Goal: Information Seeking & Learning: Learn about a topic

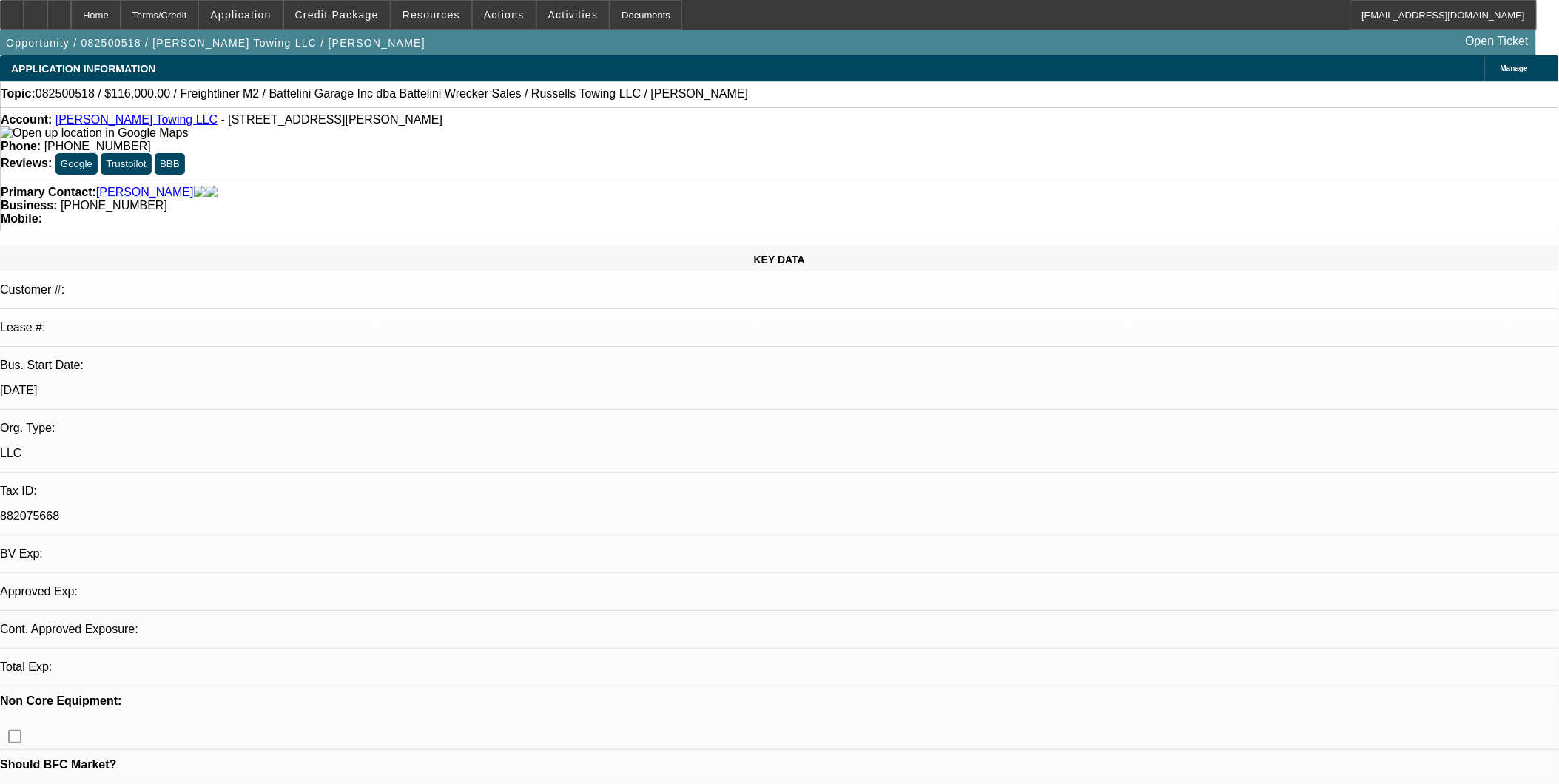
select select "0"
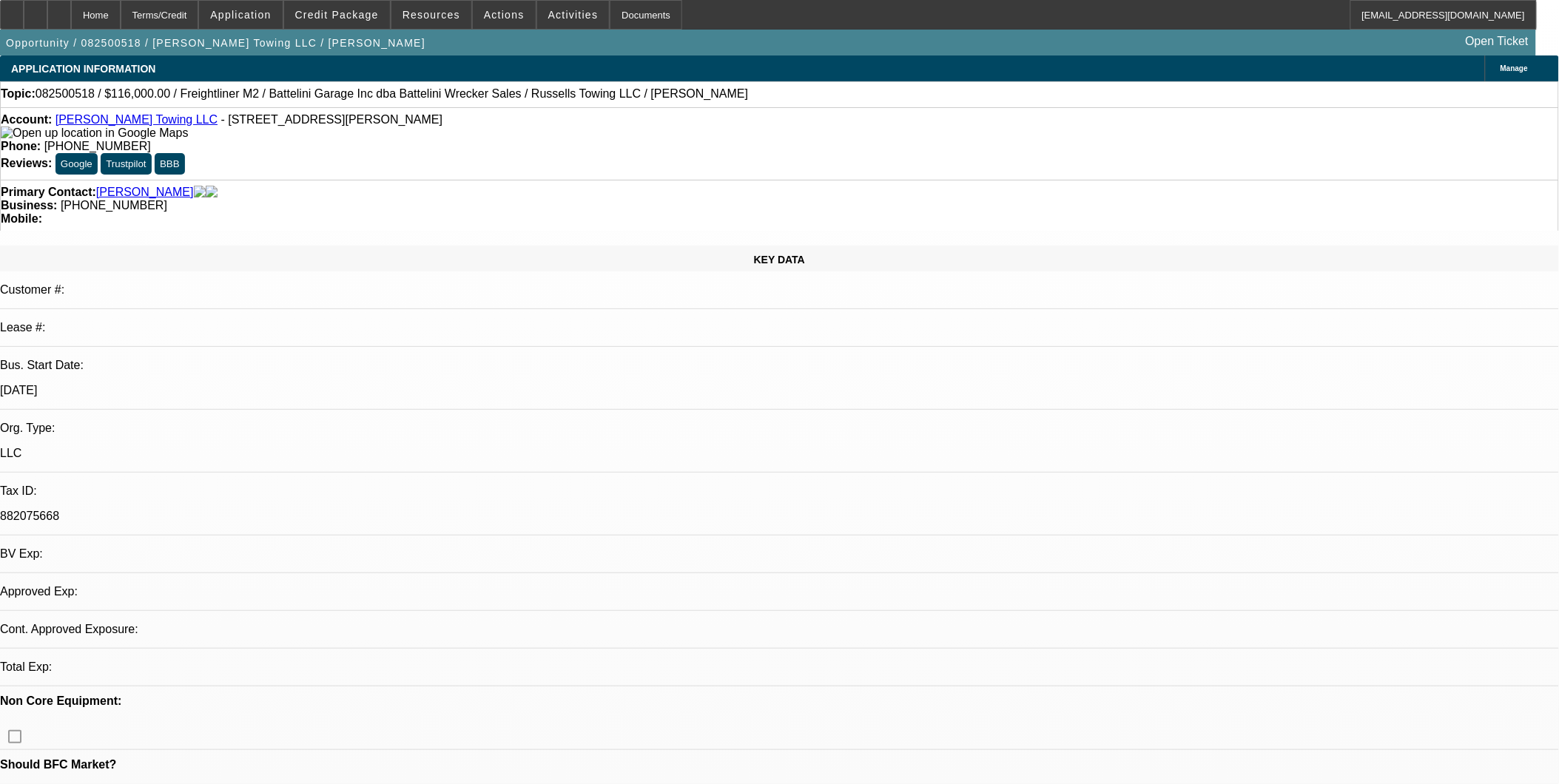
select select "0"
select select "1"
select select "3"
select select "6"
select select "1"
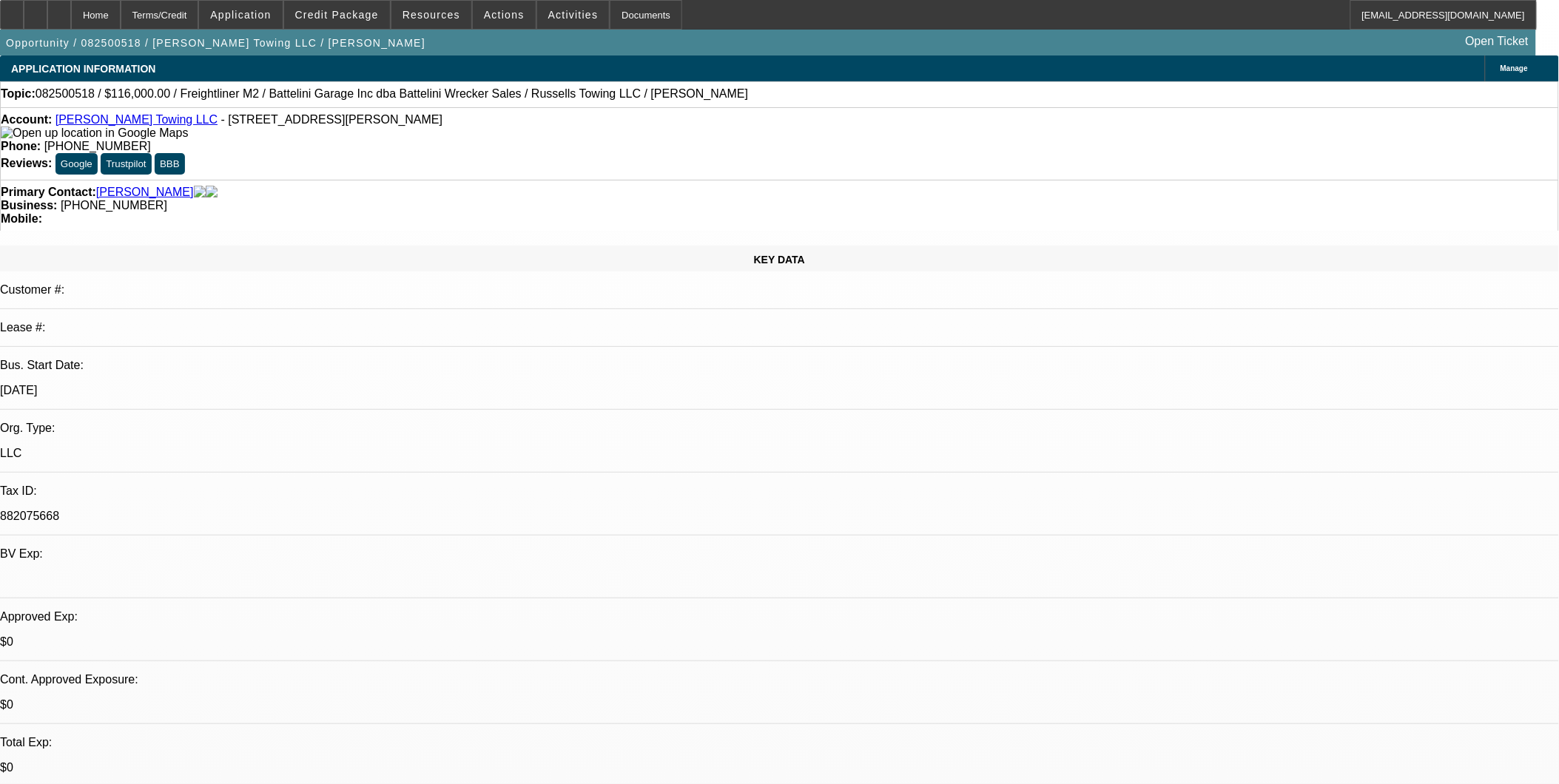
select select "3"
select select "6"
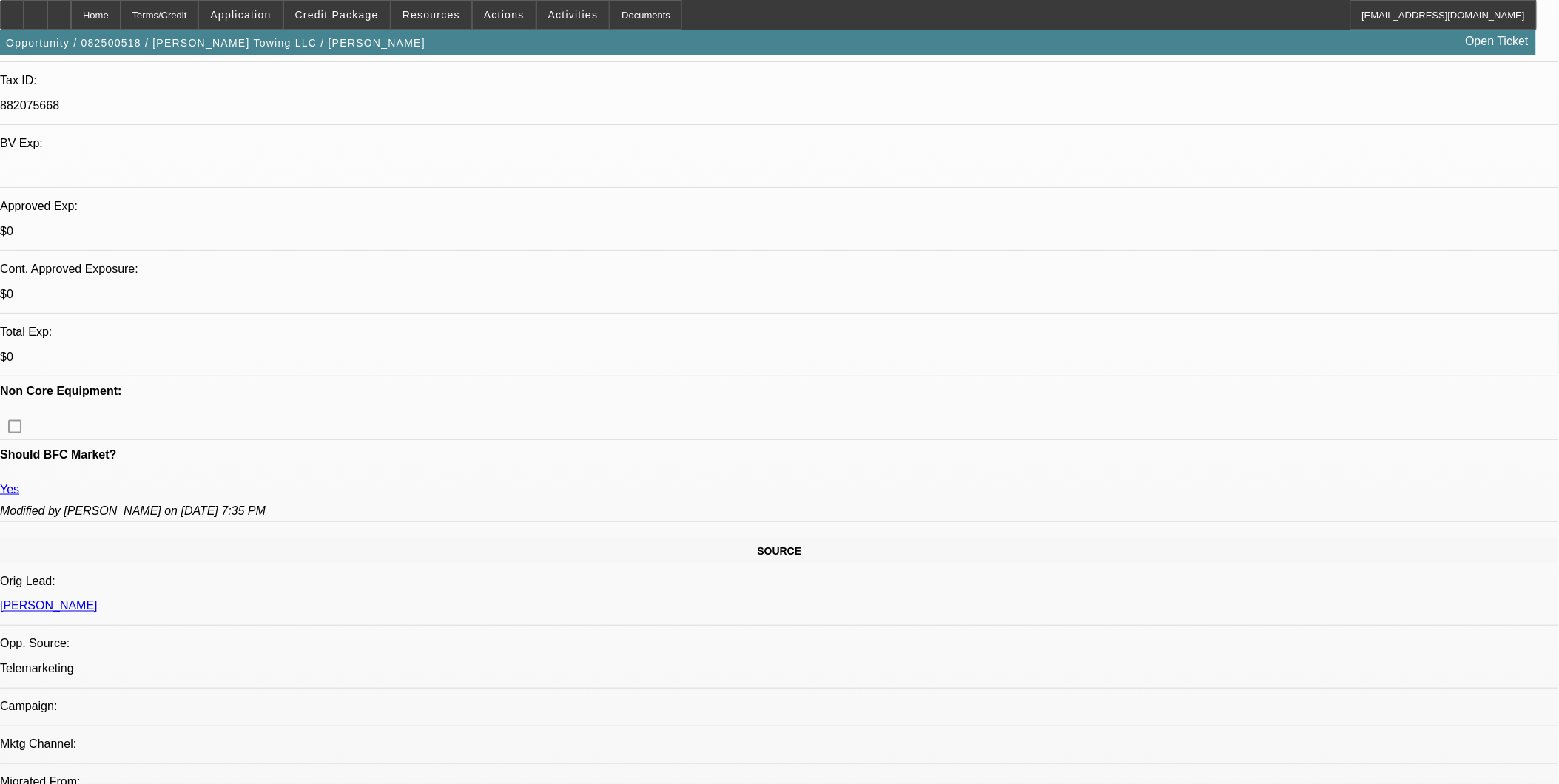
scroll to position [328, 0]
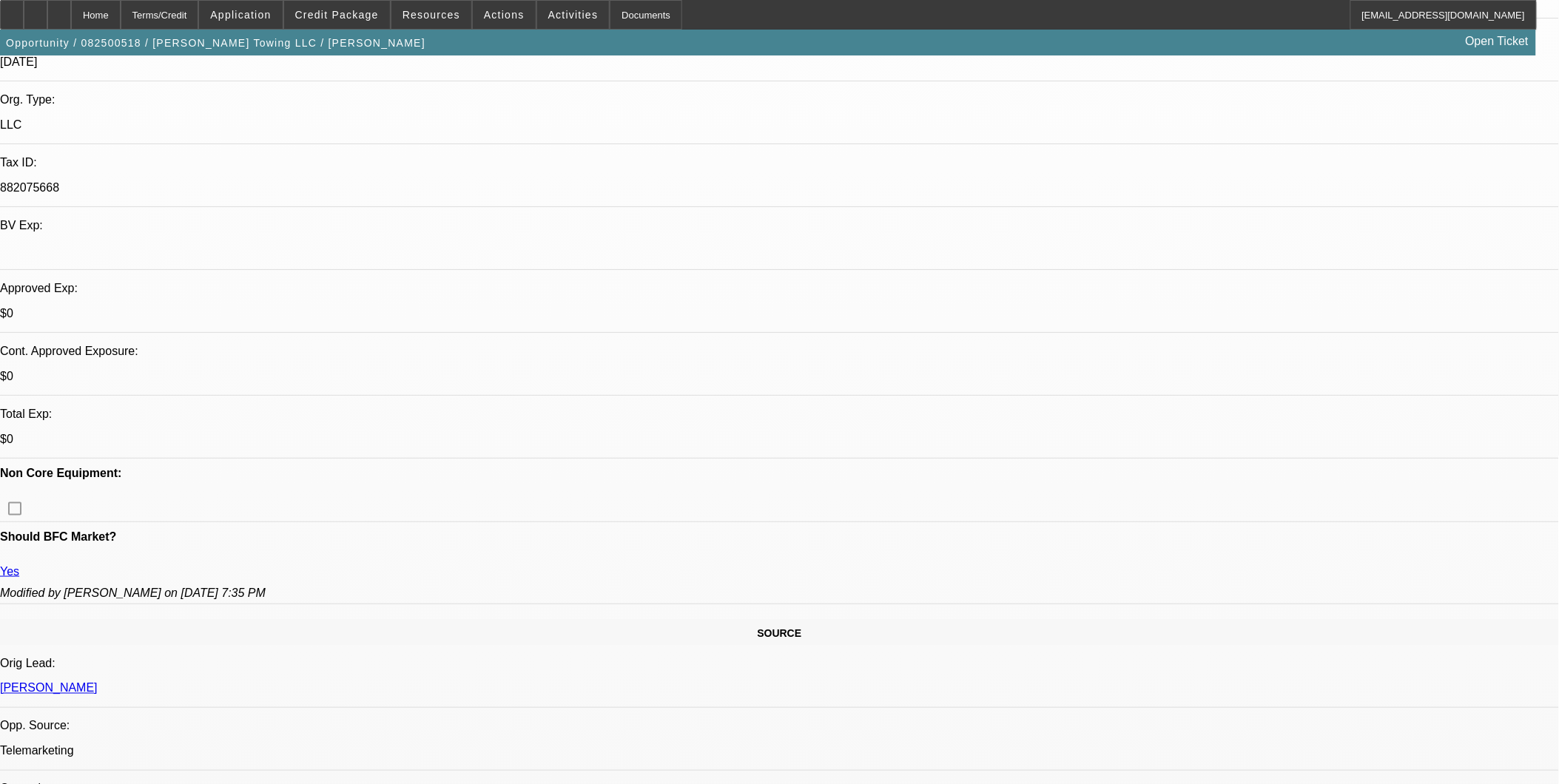
drag, startPoint x: 374, startPoint y: 589, endPoint x: 355, endPoint y: 591, distance: 19.1
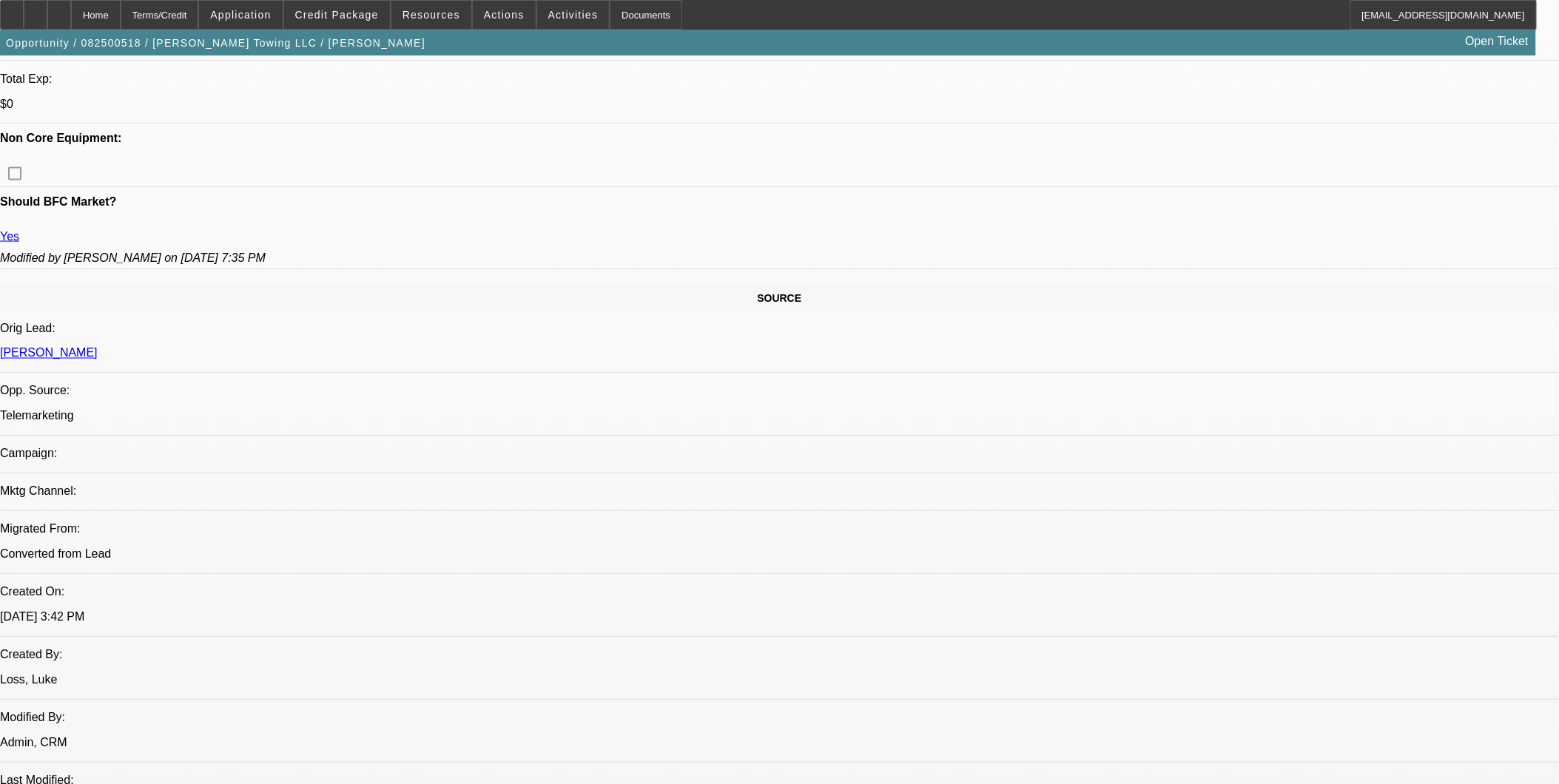
scroll to position [657, 0]
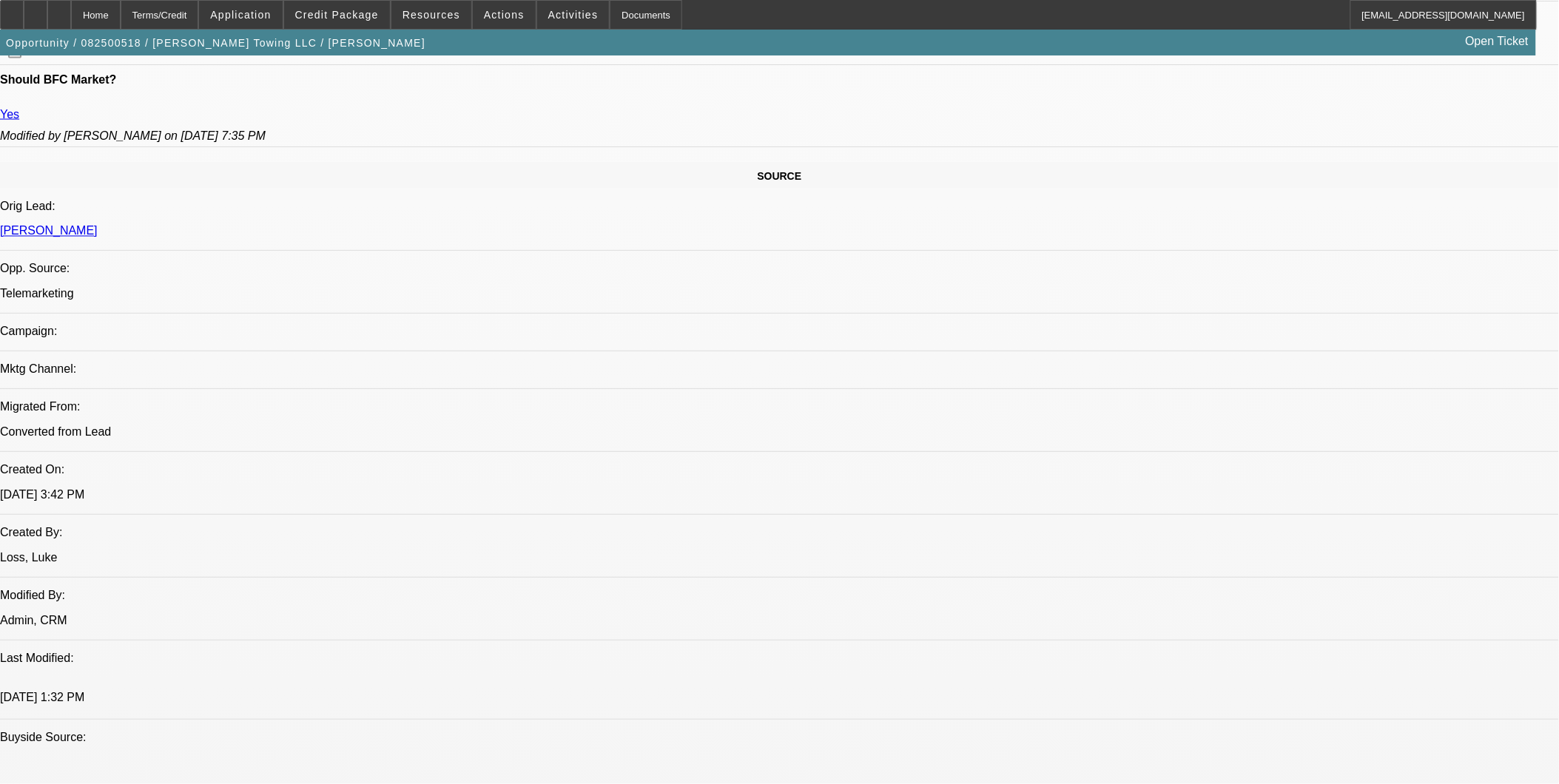
scroll to position [492, 0]
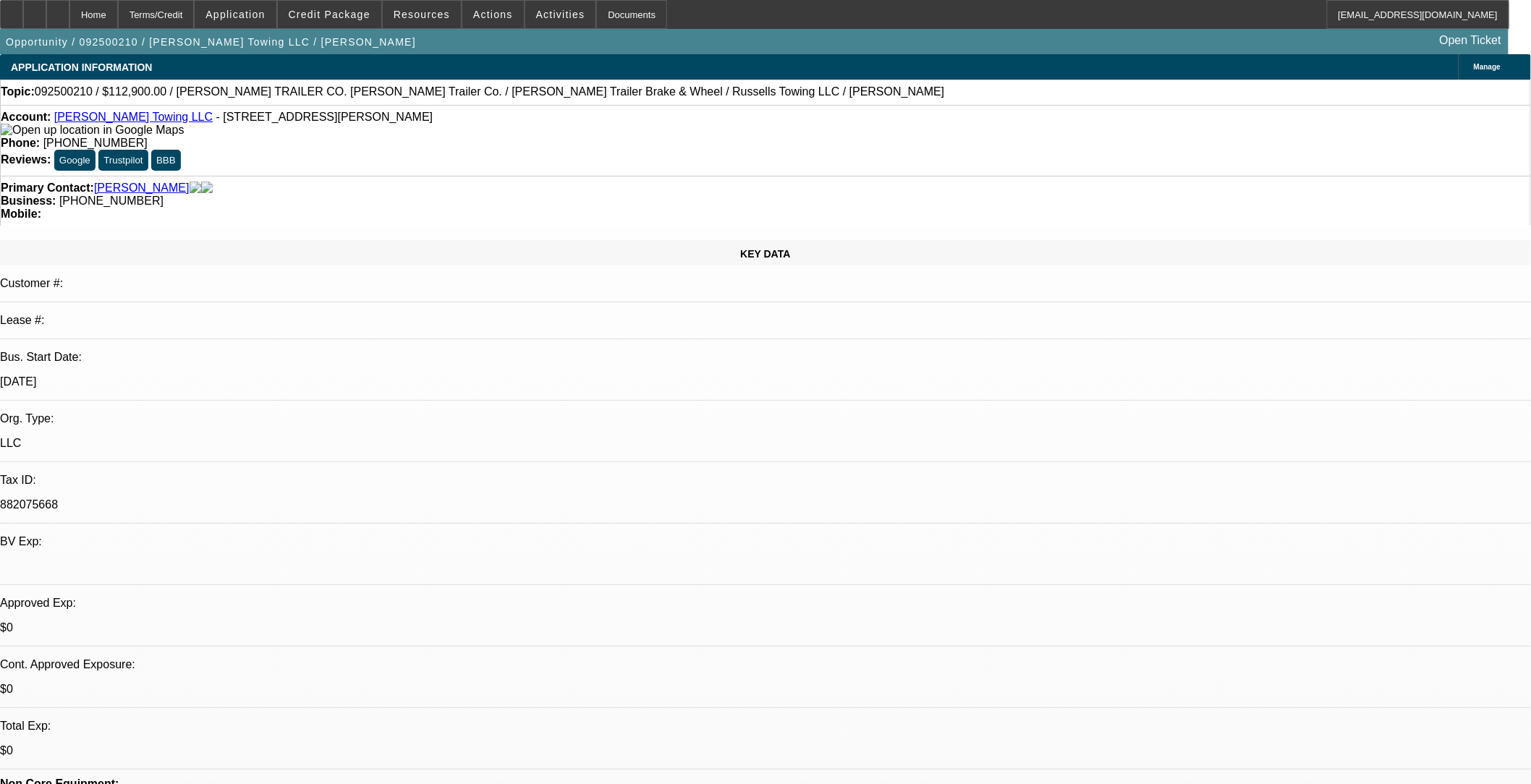
select select "0"
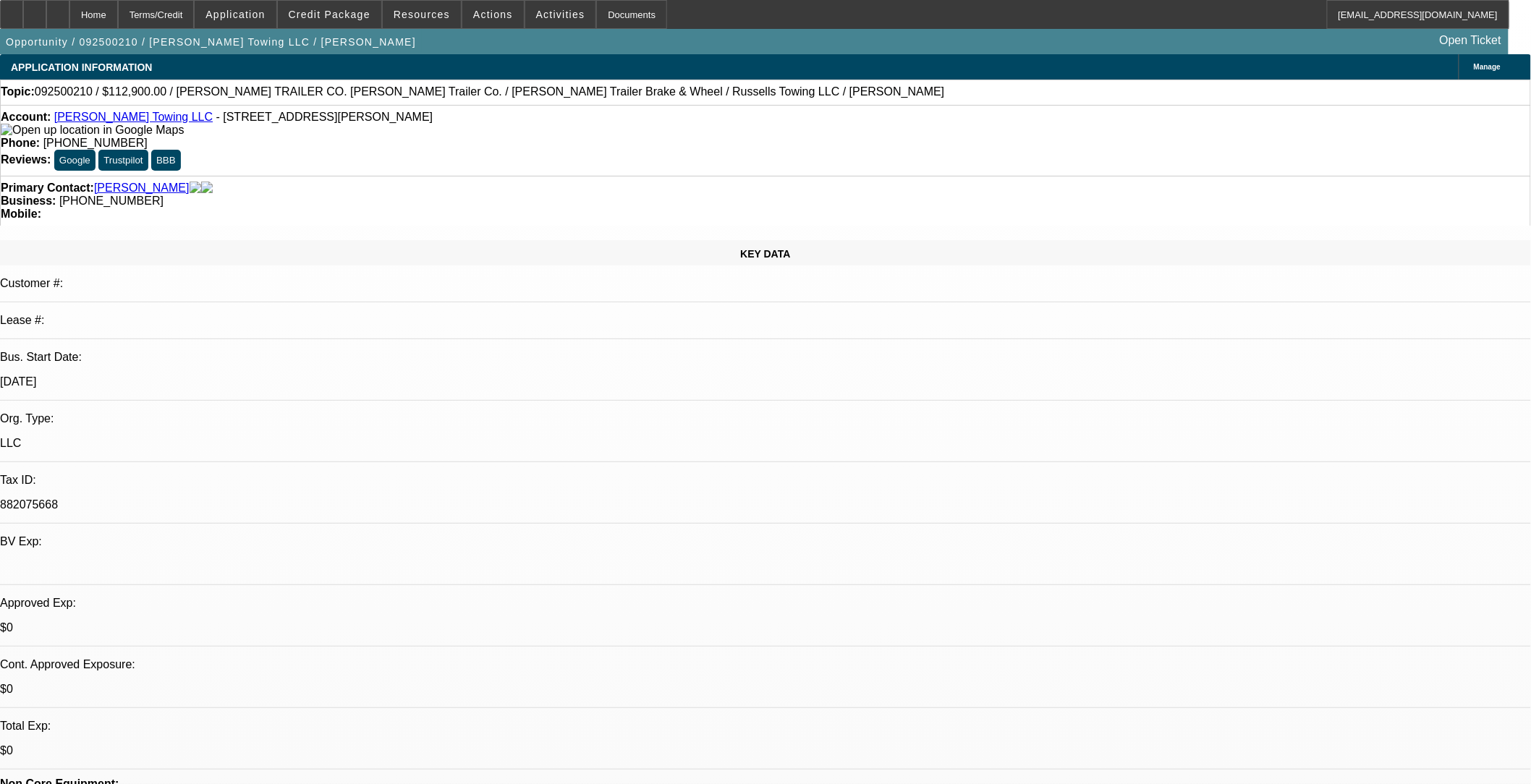
select select "0"
select select "0.1"
select select "0"
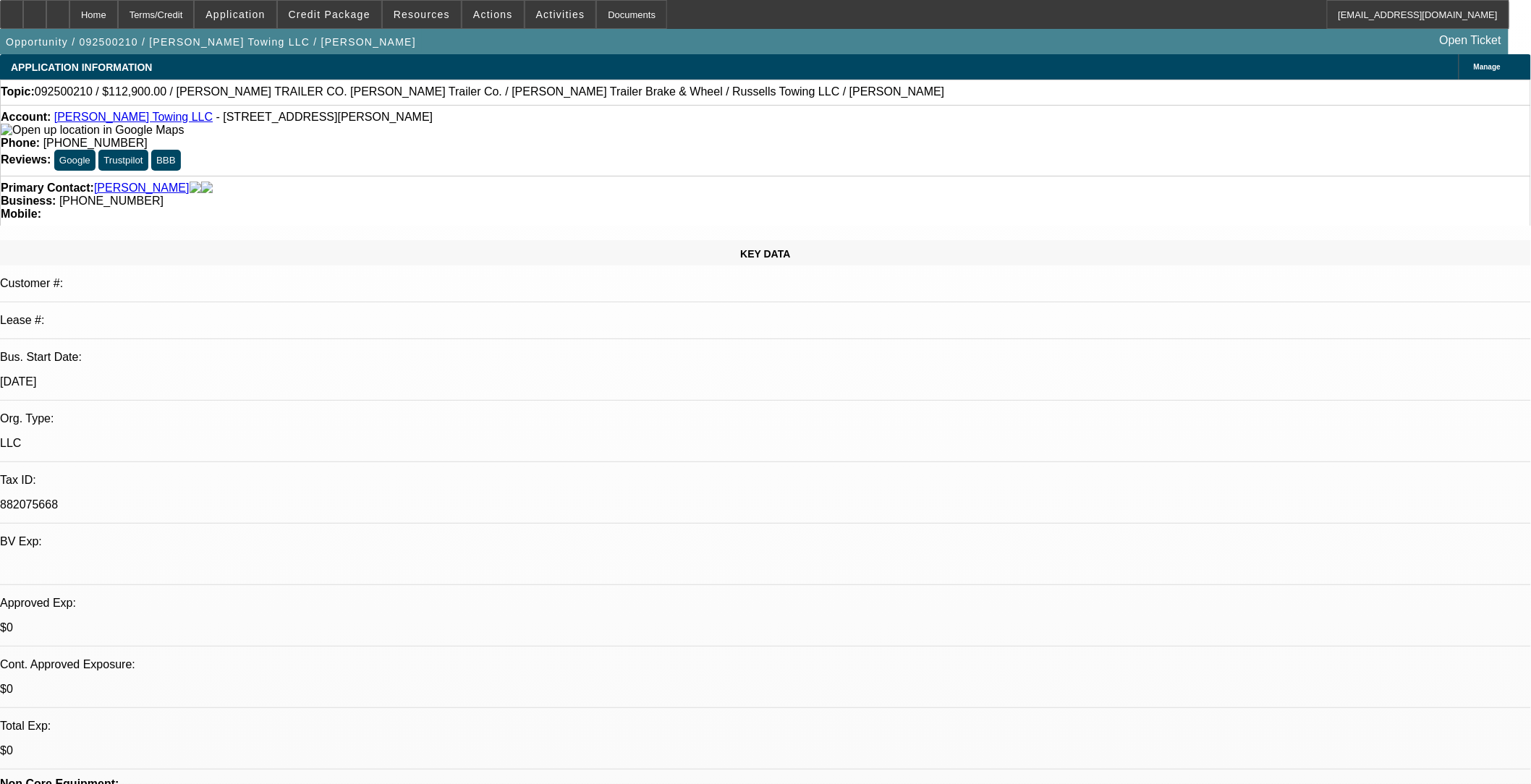
select select "0"
select select "1"
select select "3"
select select "6"
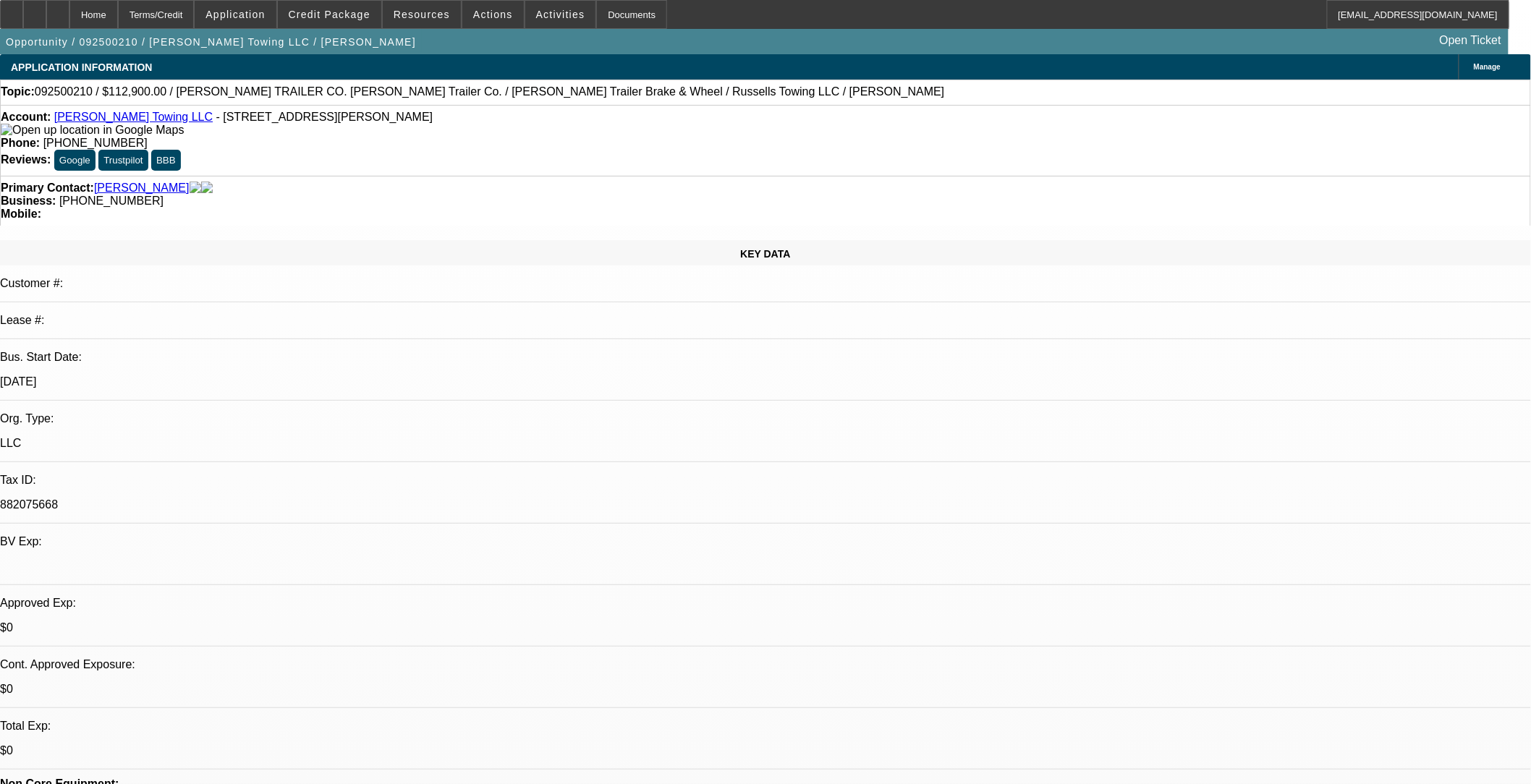
select select "1"
select select "2"
select select "6"
select select "1"
select select "2"
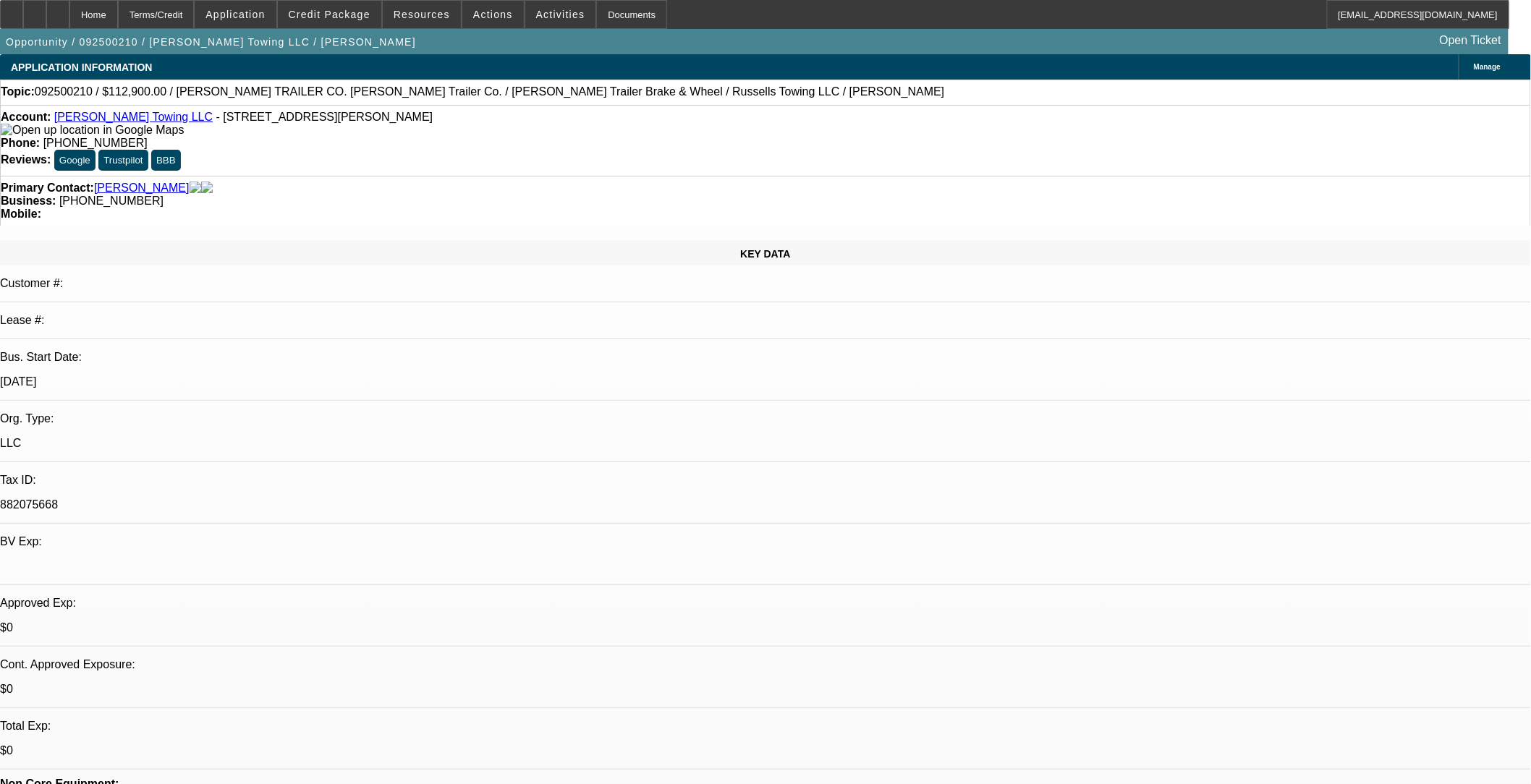
select select "4"
select select "1"
select select "3"
select select "6"
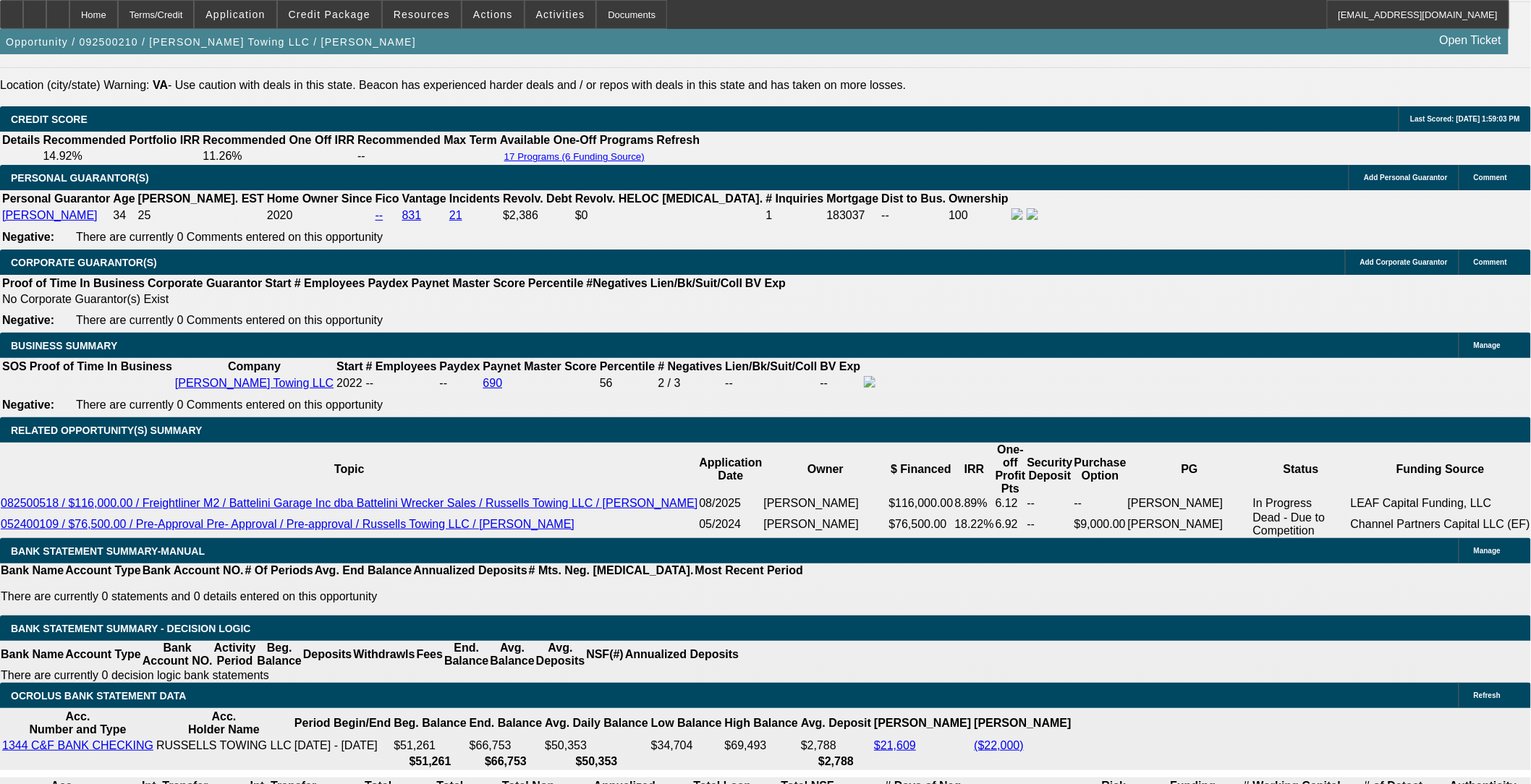
scroll to position [2009, 0]
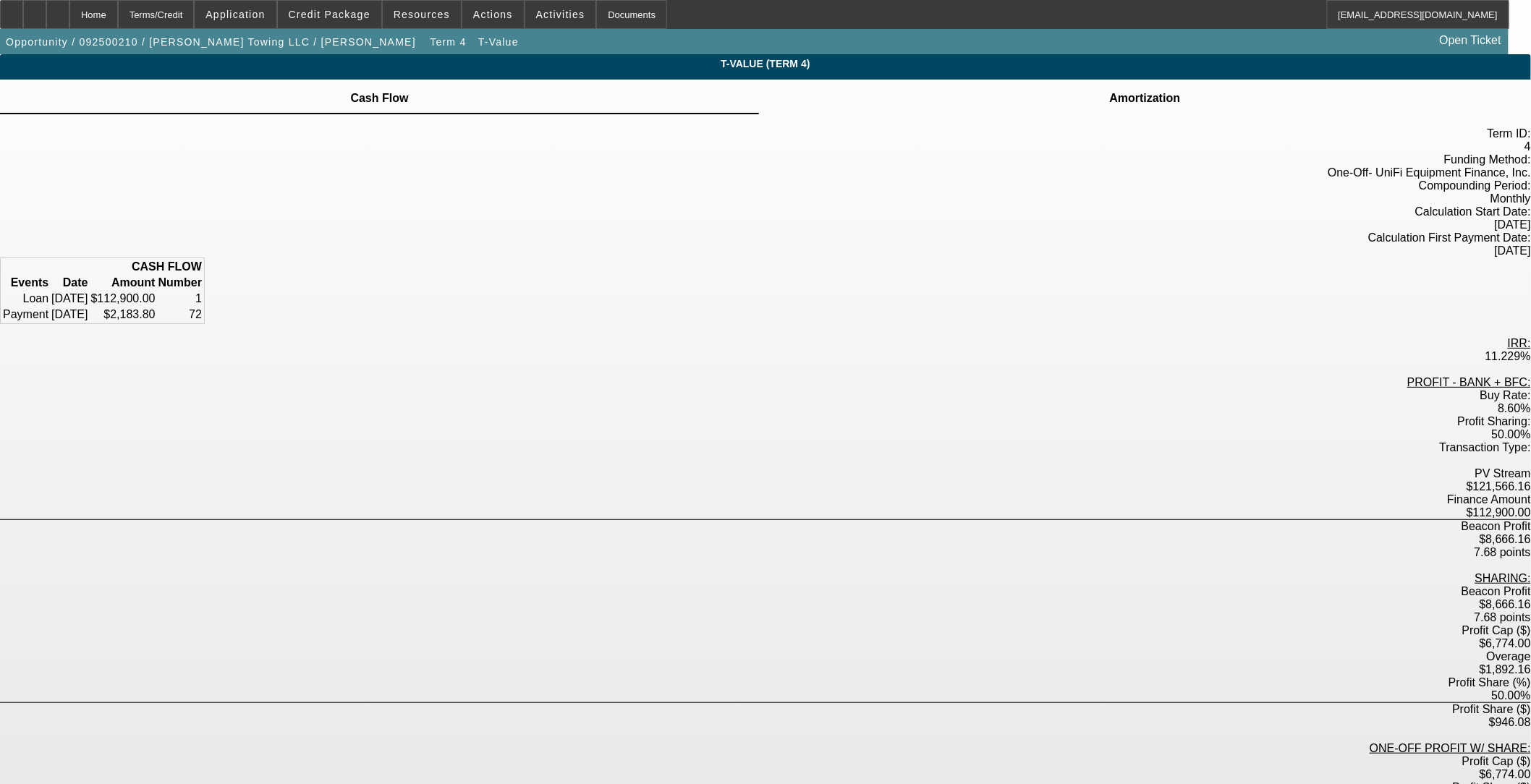
click at [642, 318] on div "T-Value (Term 4) Cash Flow Amortization Term ID: 4 Funding Method:" at bounding box center [765, 669] width 1531 height 1228
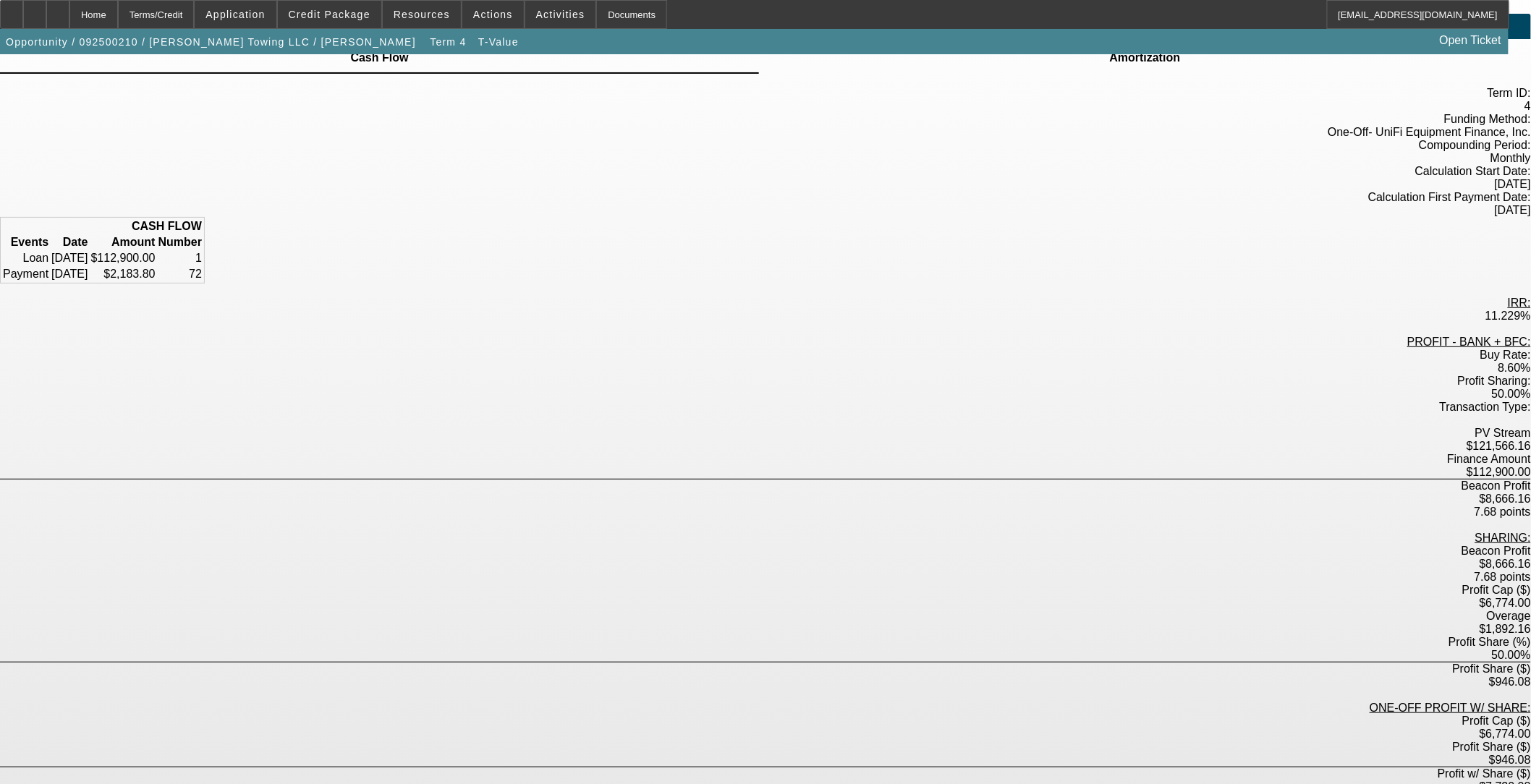
scroll to position [77, 0]
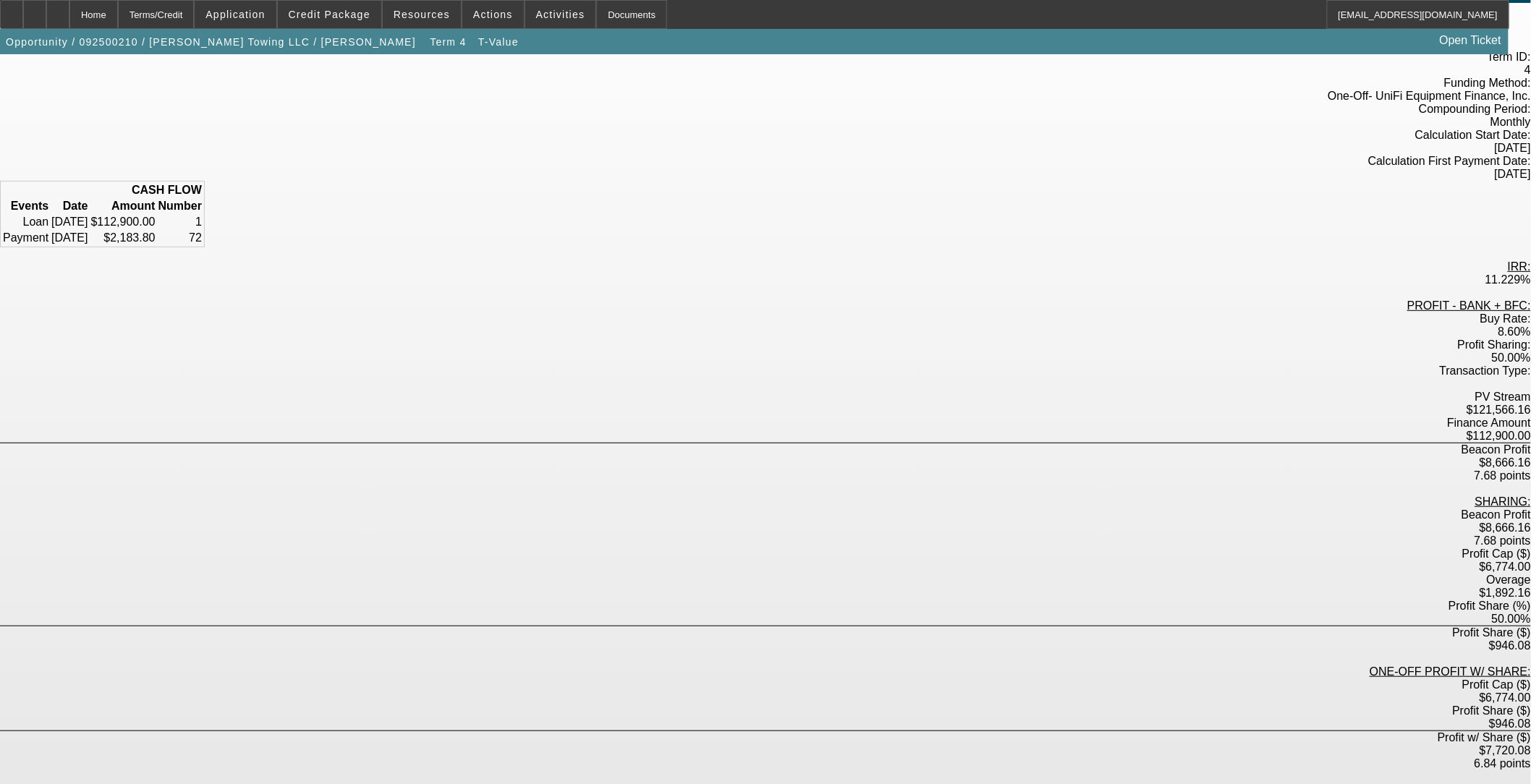
drag, startPoint x: 827, startPoint y: 343, endPoint x: 912, endPoint y: 343, distance: 85.0
click at [642, 443] on div "Beacon Profit $8,666.16 7.68 points" at bounding box center [765, 463] width 1531 height 39
drag, startPoint x: 740, startPoint y: 398, endPoint x: 811, endPoint y: 407, distance: 71.6
click at [642, 496] on div "SHARING: Beacon Profit $8,666.16 7.68 points Profit Cap ($) $6,774.00 Overage $…" at bounding box center [765, 633] width 1531 height 275
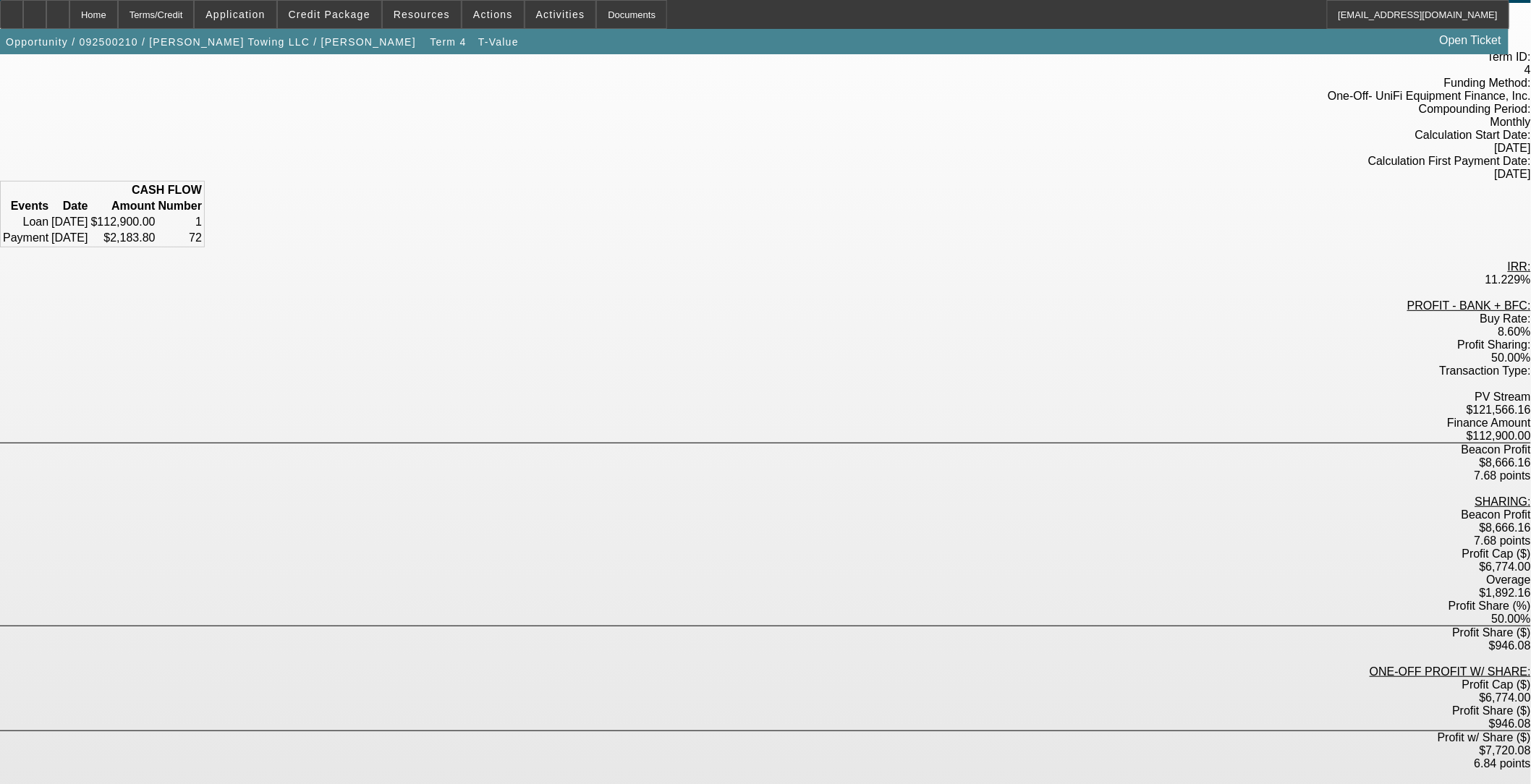
click at [642, 573] on div "Overage $1,892.16" at bounding box center [765, 586] width 1531 height 26
click at [642, 641] on div "Profit Cap ($) $6,774.00" at bounding box center [765, 691] width 1531 height 26
drag, startPoint x: 997, startPoint y: 608, endPoint x: 906, endPoint y: 538, distance: 114.8
click at [168, 16] on div "Terms/Credit" at bounding box center [155, 15] width 77 height 29
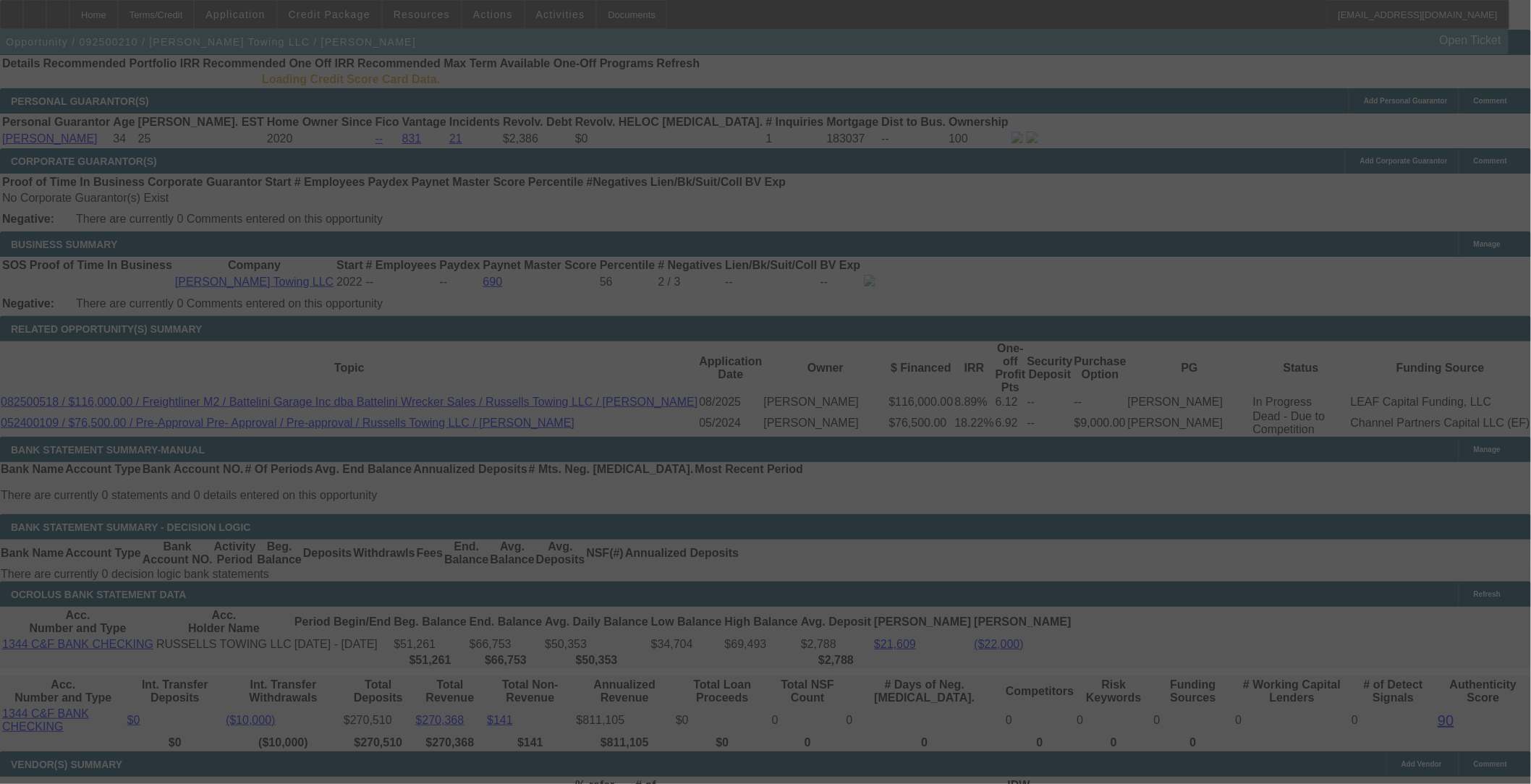
scroll to position [2044, 0]
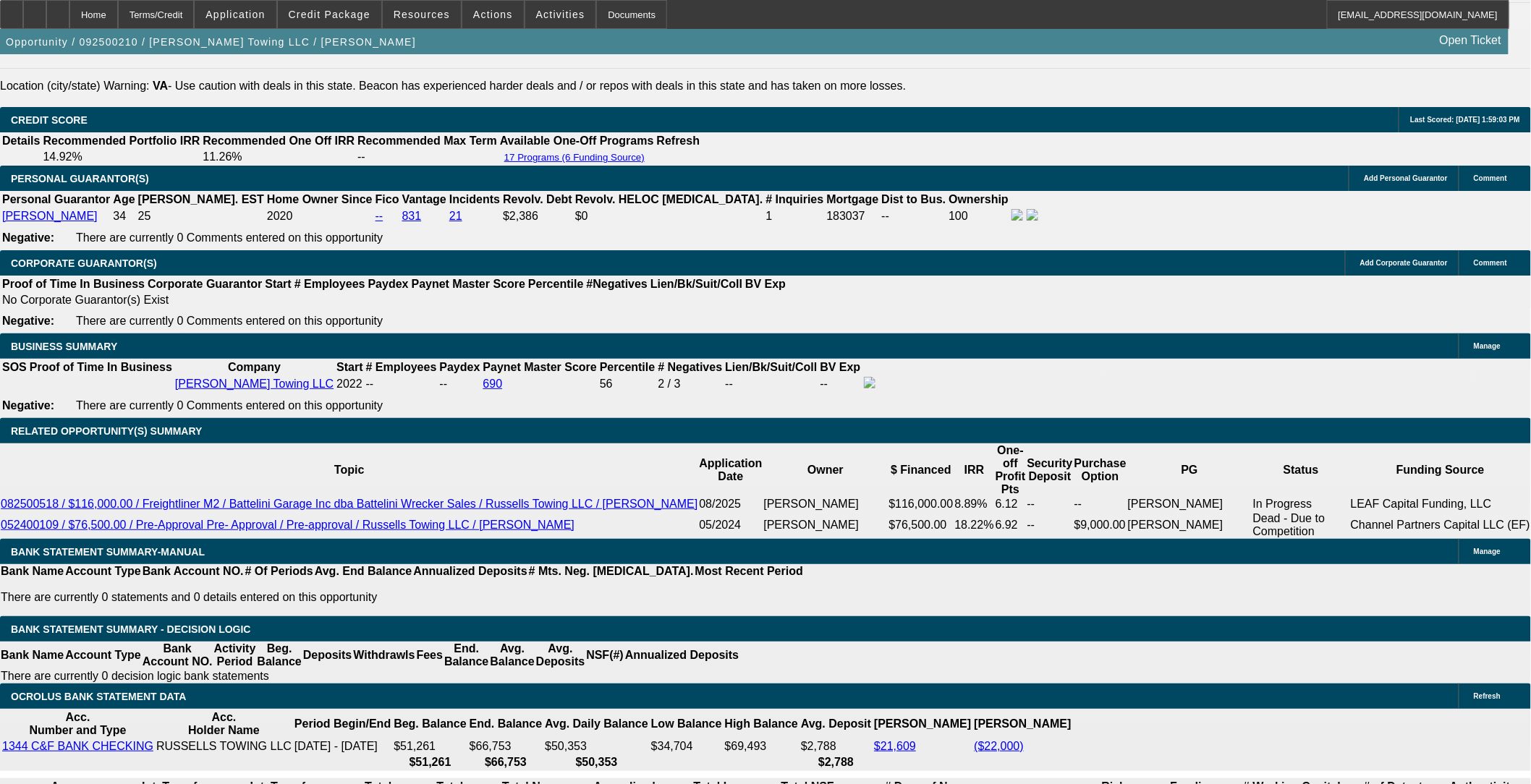
select select "0"
select select "3"
select select "0"
select select "6"
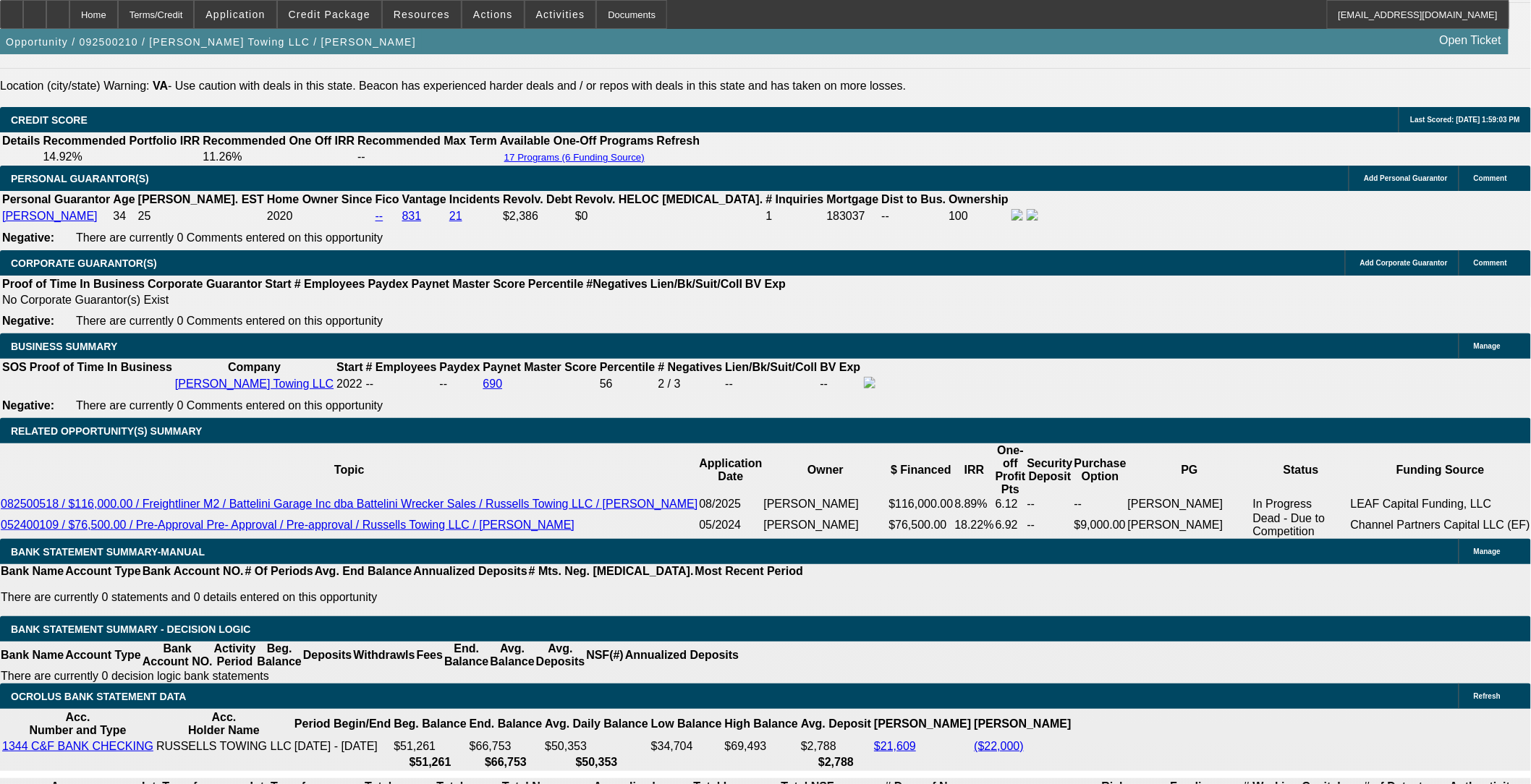
select select "0"
select select "2"
select select "0"
select select "6"
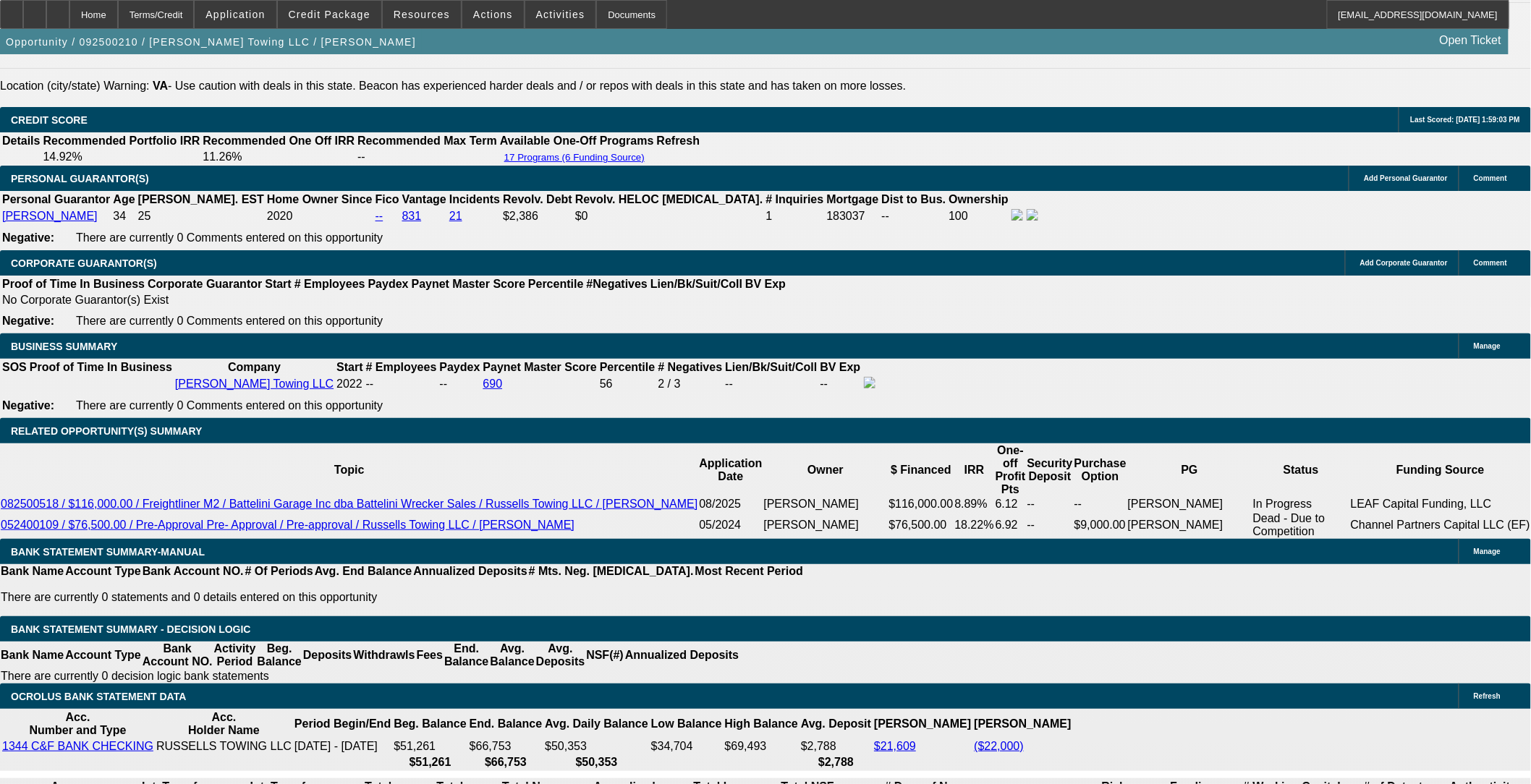
select select "0"
select select "2"
select select "0.1"
select select "4"
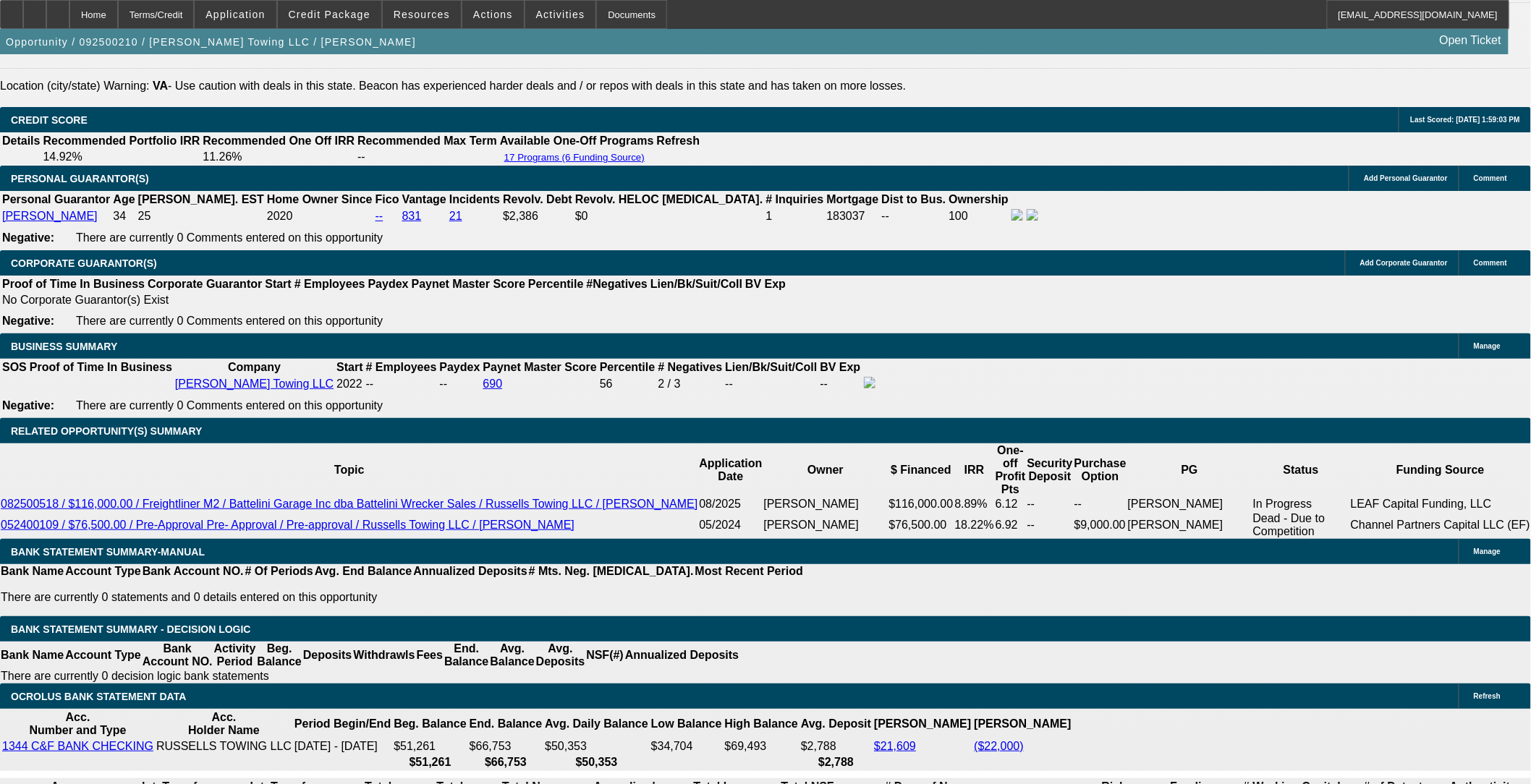
select select "0"
select select "3"
select select "0"
select select "6"
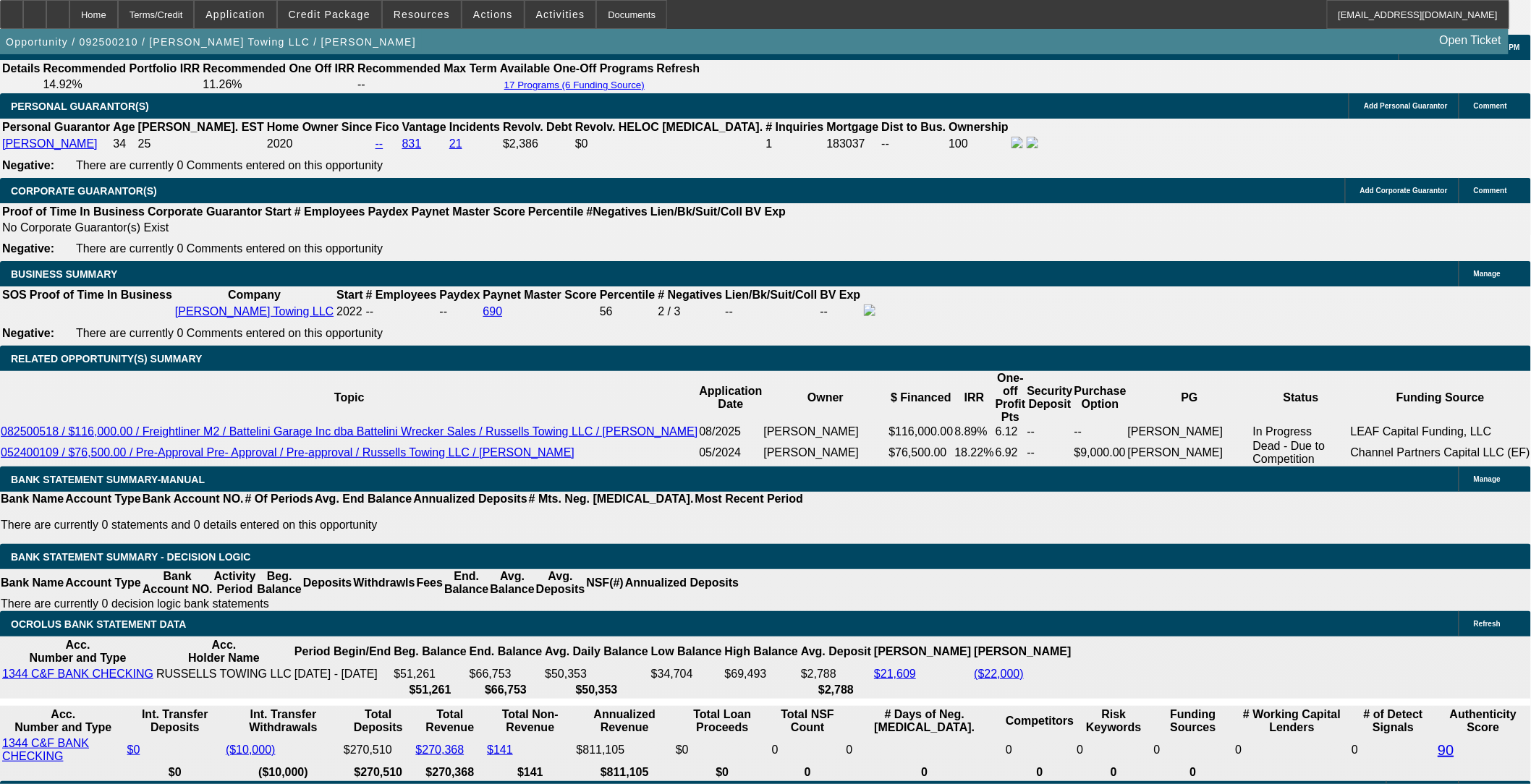
scroll to position [2125, 0]
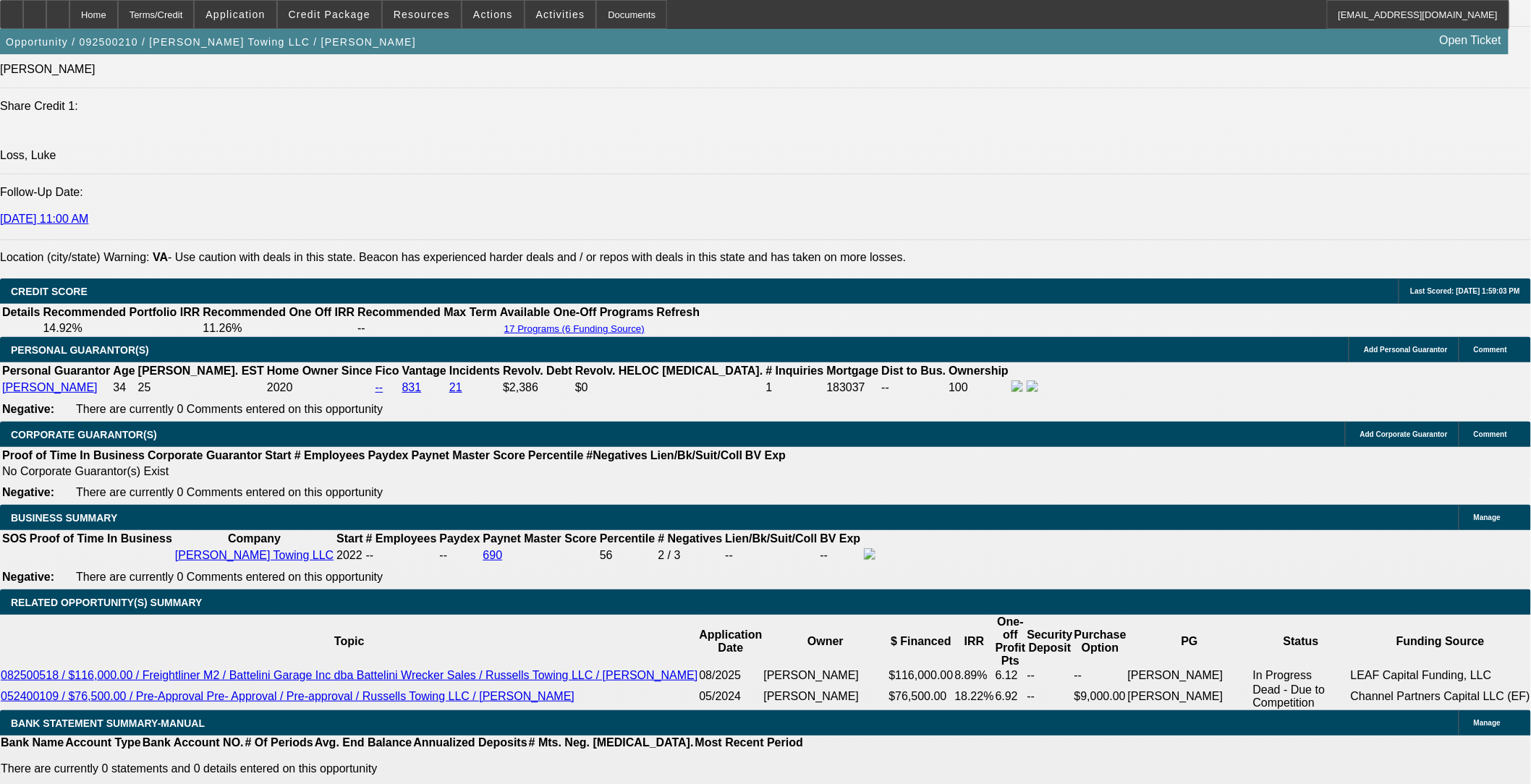
scroll to position [1883, 0]
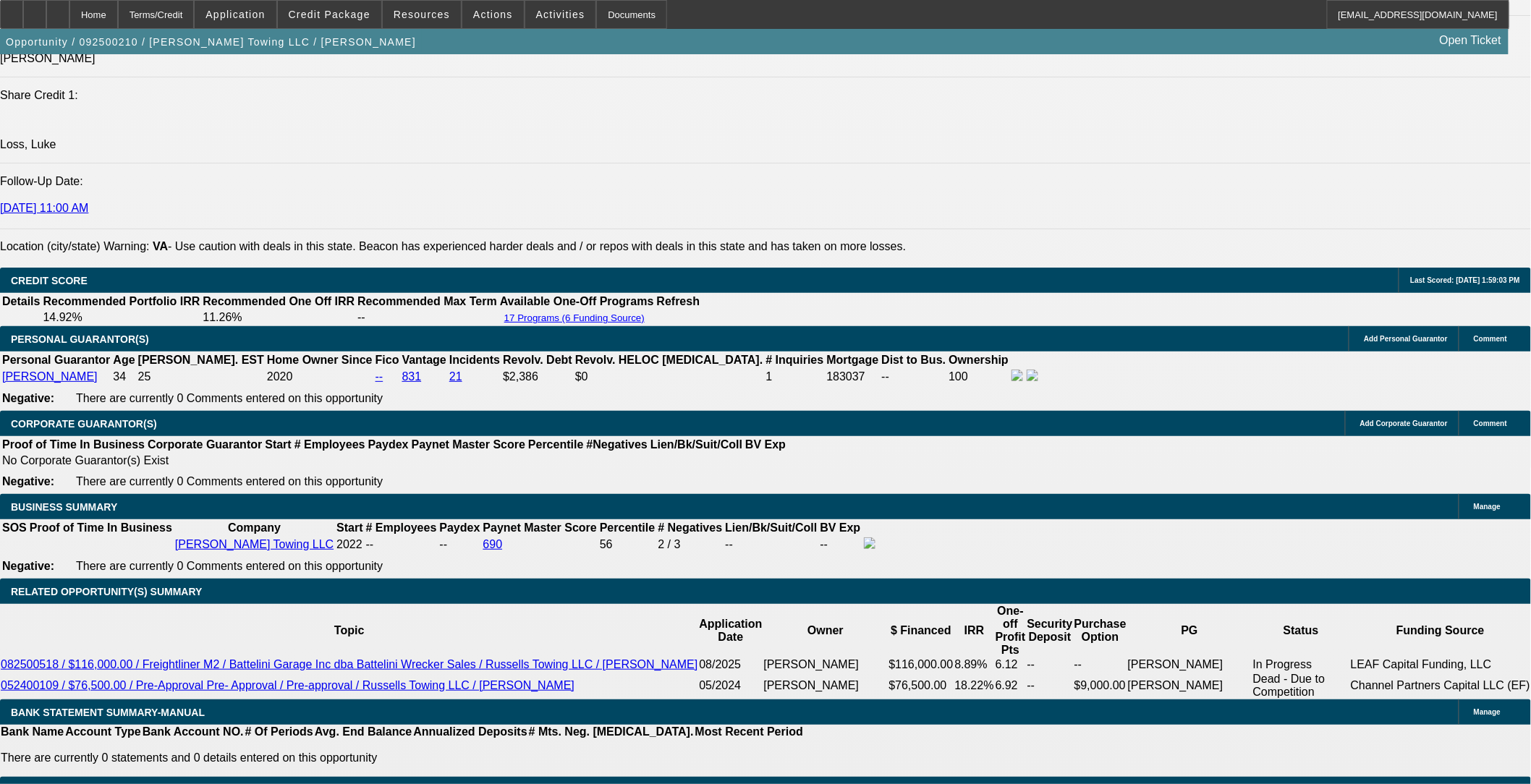
drag, startPoint x: 949, startPoint y: 380, endPoint x: 932, endPoint y: 377, distance: 17.3
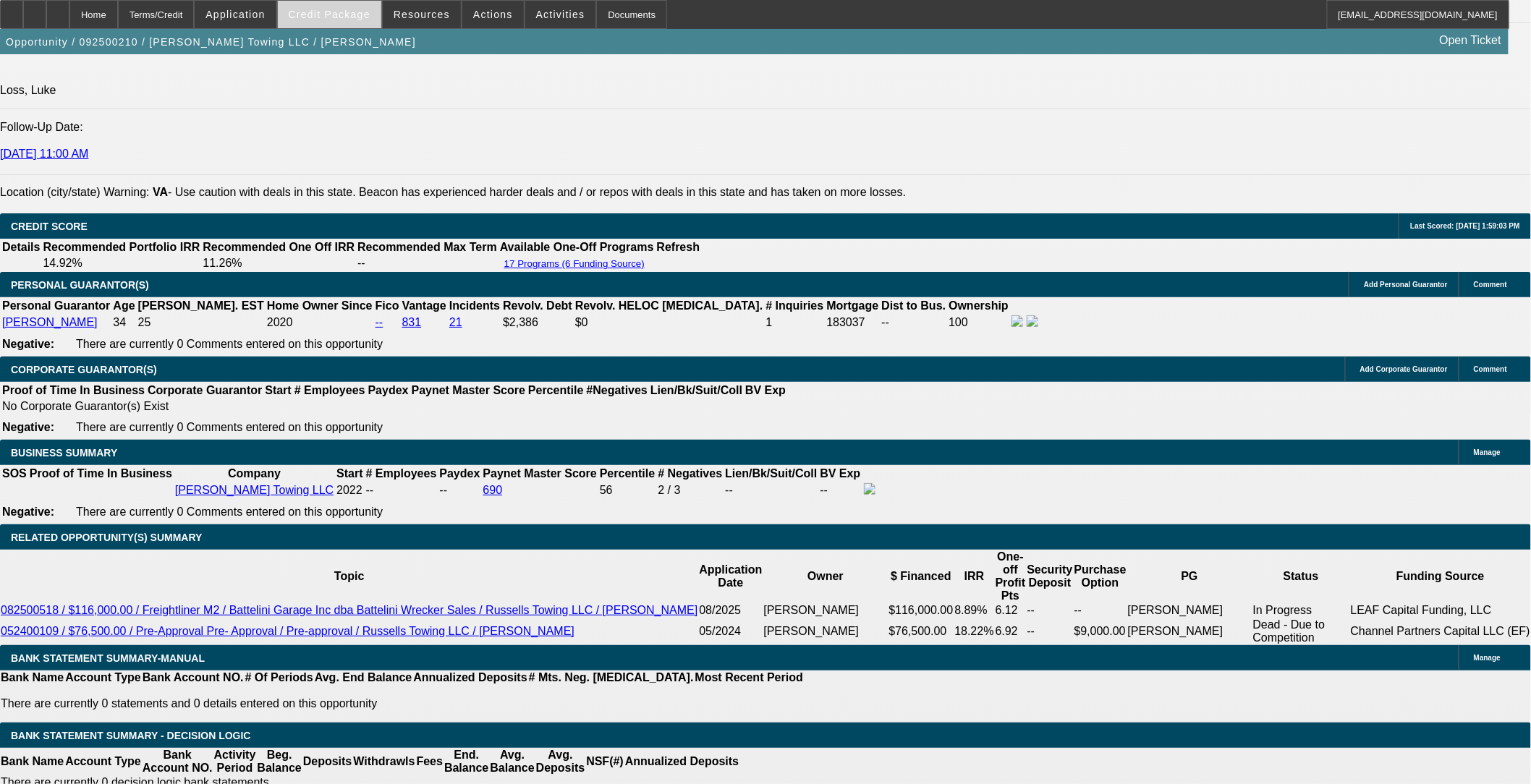
scroll to position [1401, 0]
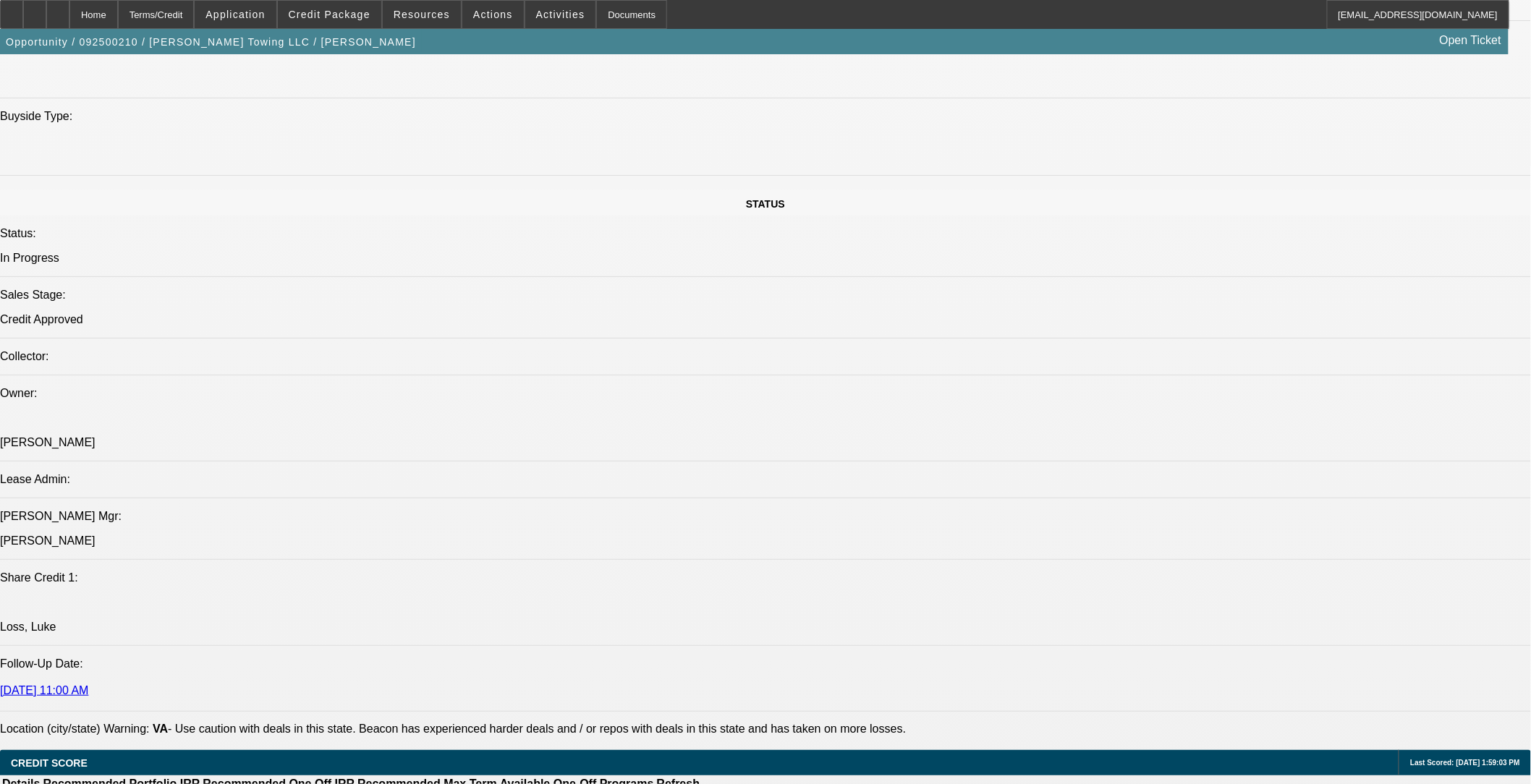
drag, startPoint x: 653, startPoint y: 509, endPoint x: 612, endPoint y: 547, distance: 55.9
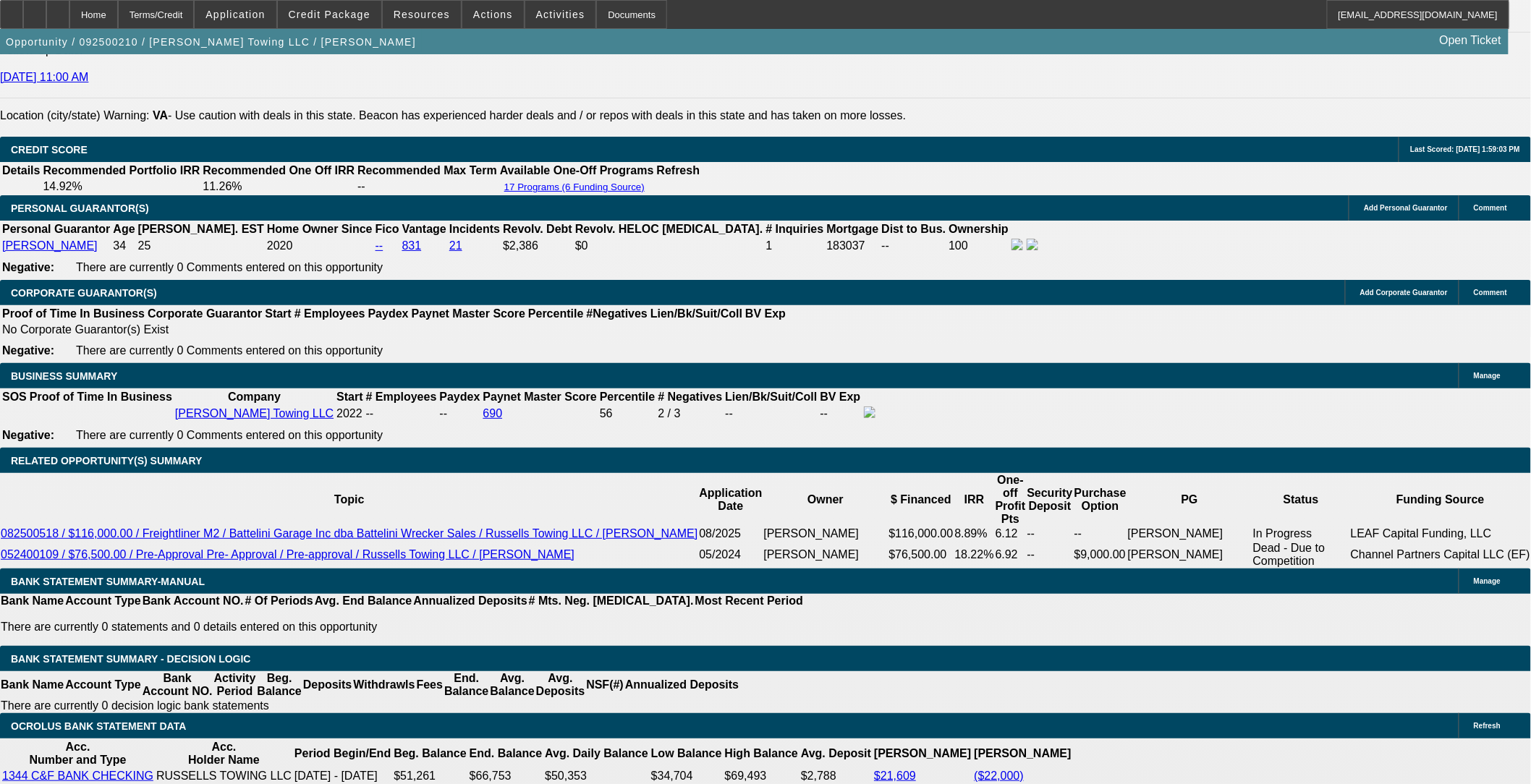
scroll to position [2044, 0]
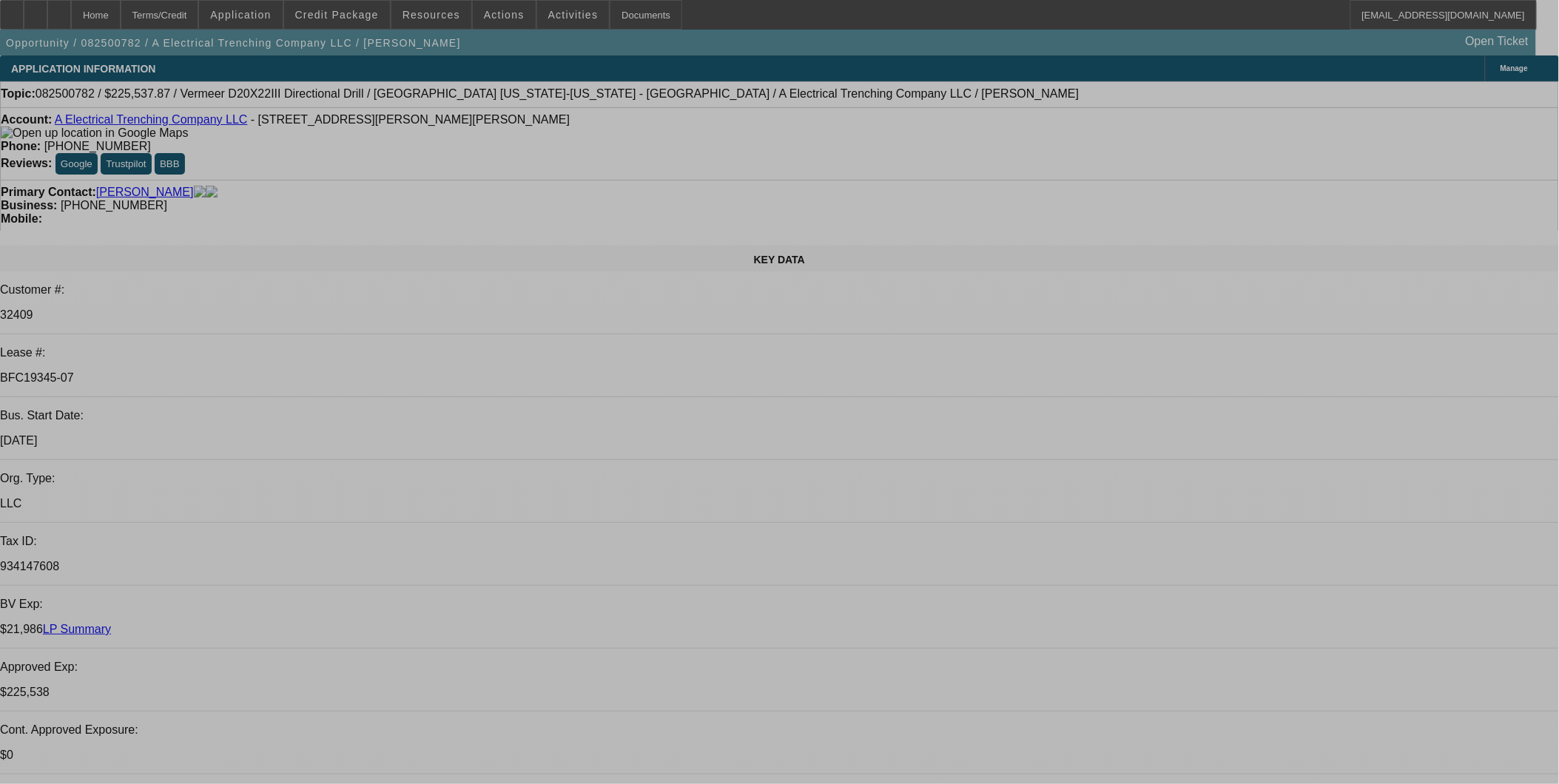
select select "0"
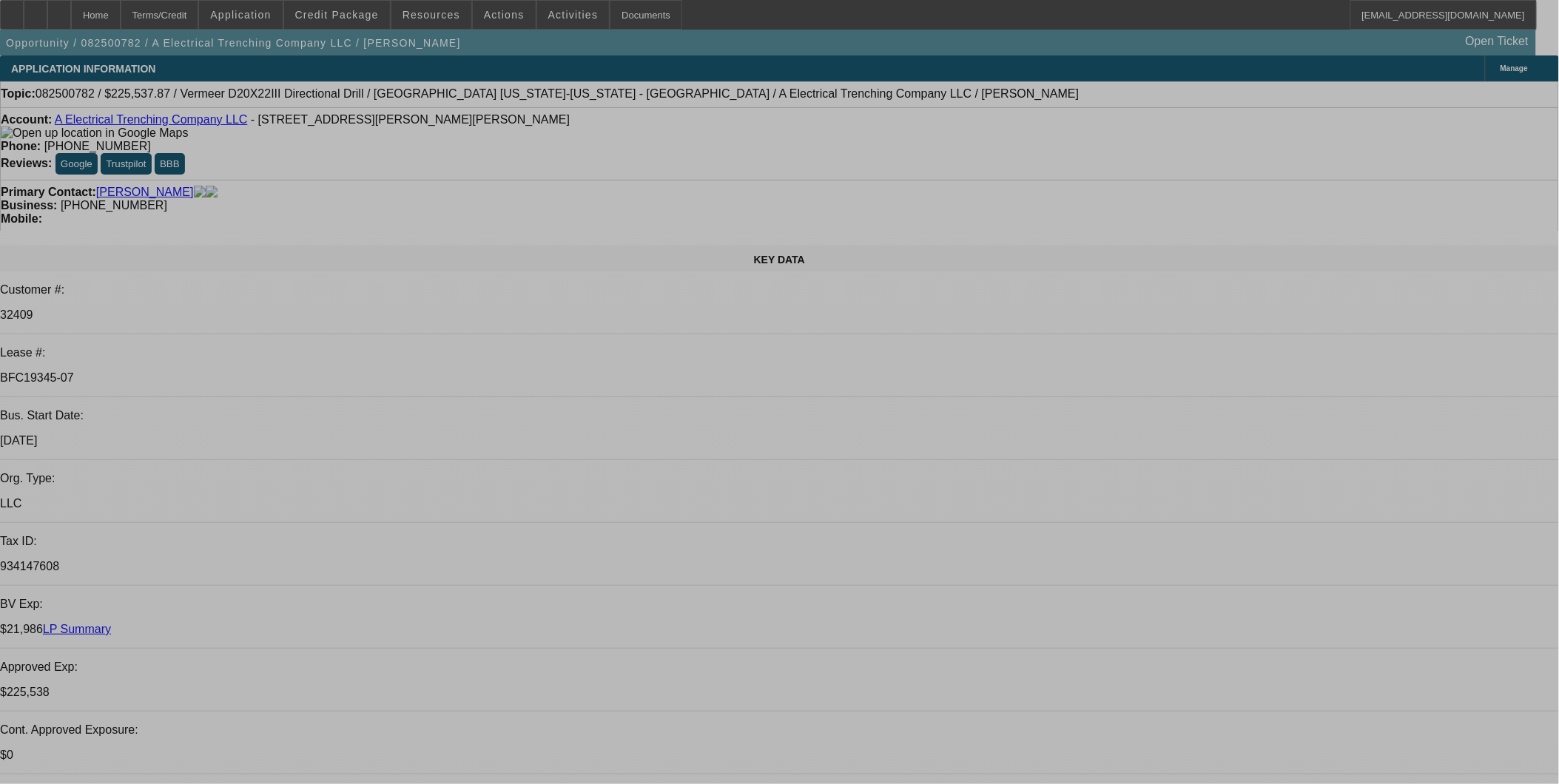
select select "0"
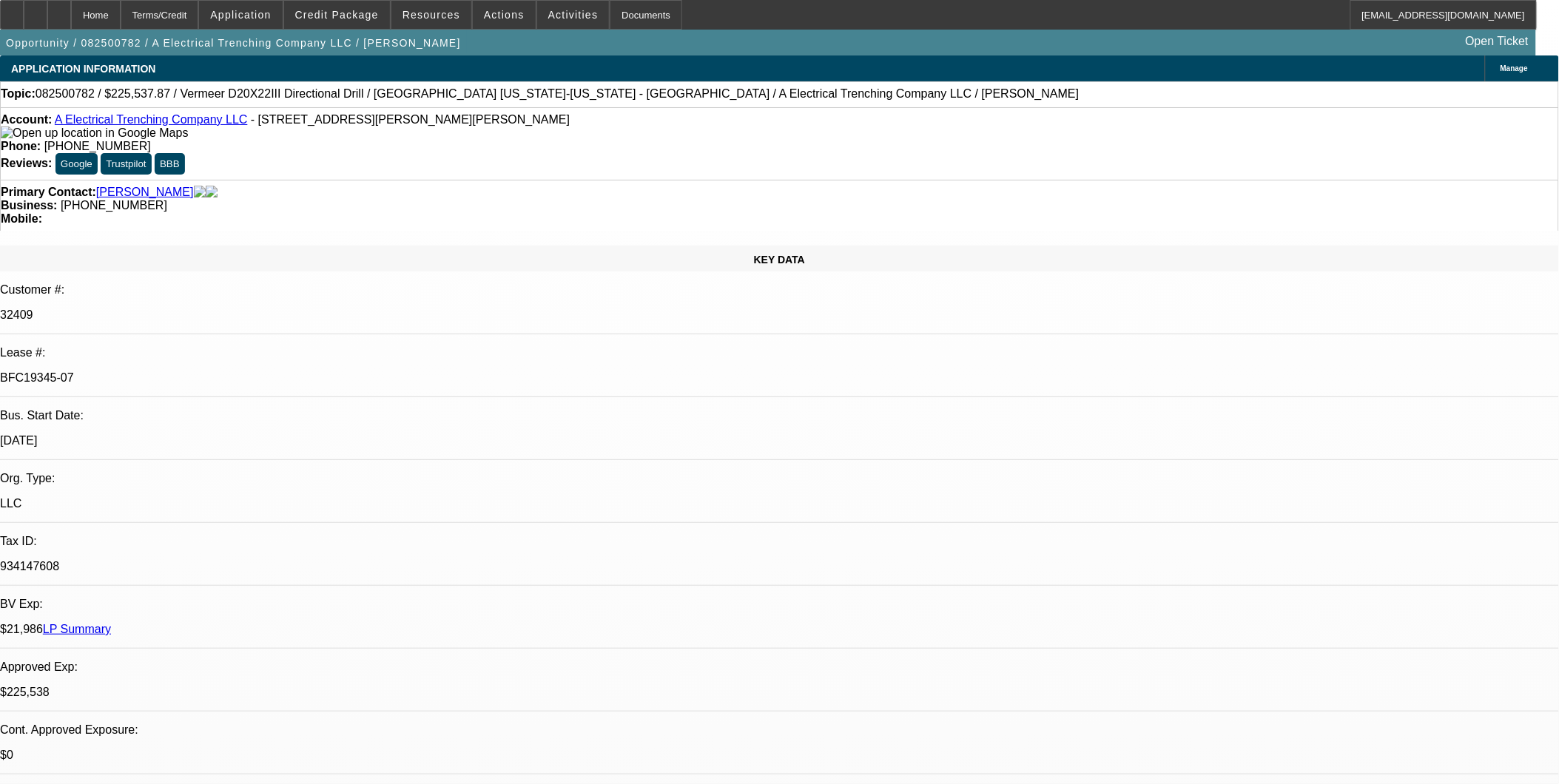
select select "1"
select select "3"
select select "6"
select select "1"
select select "3"
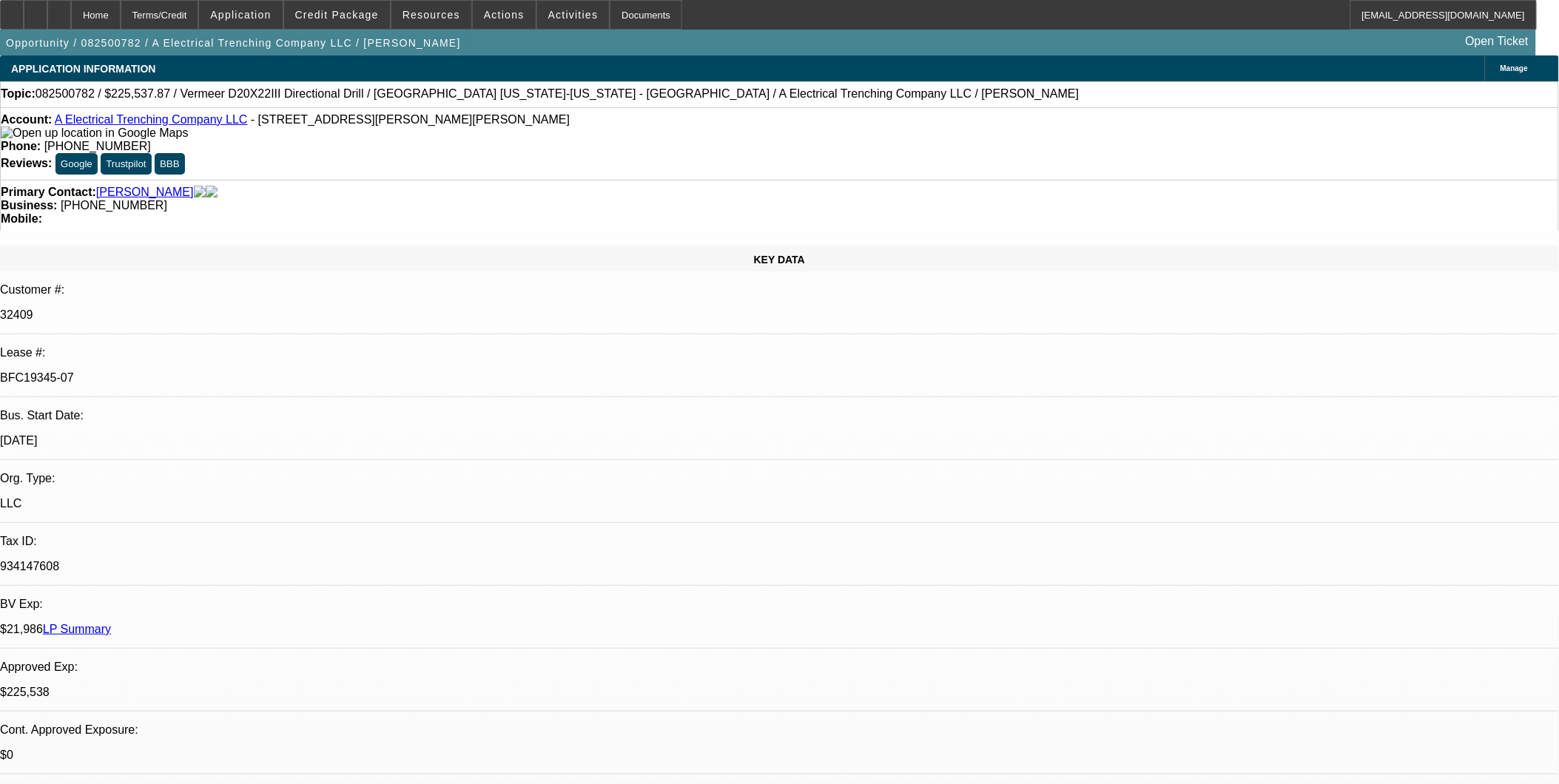
select select "6"
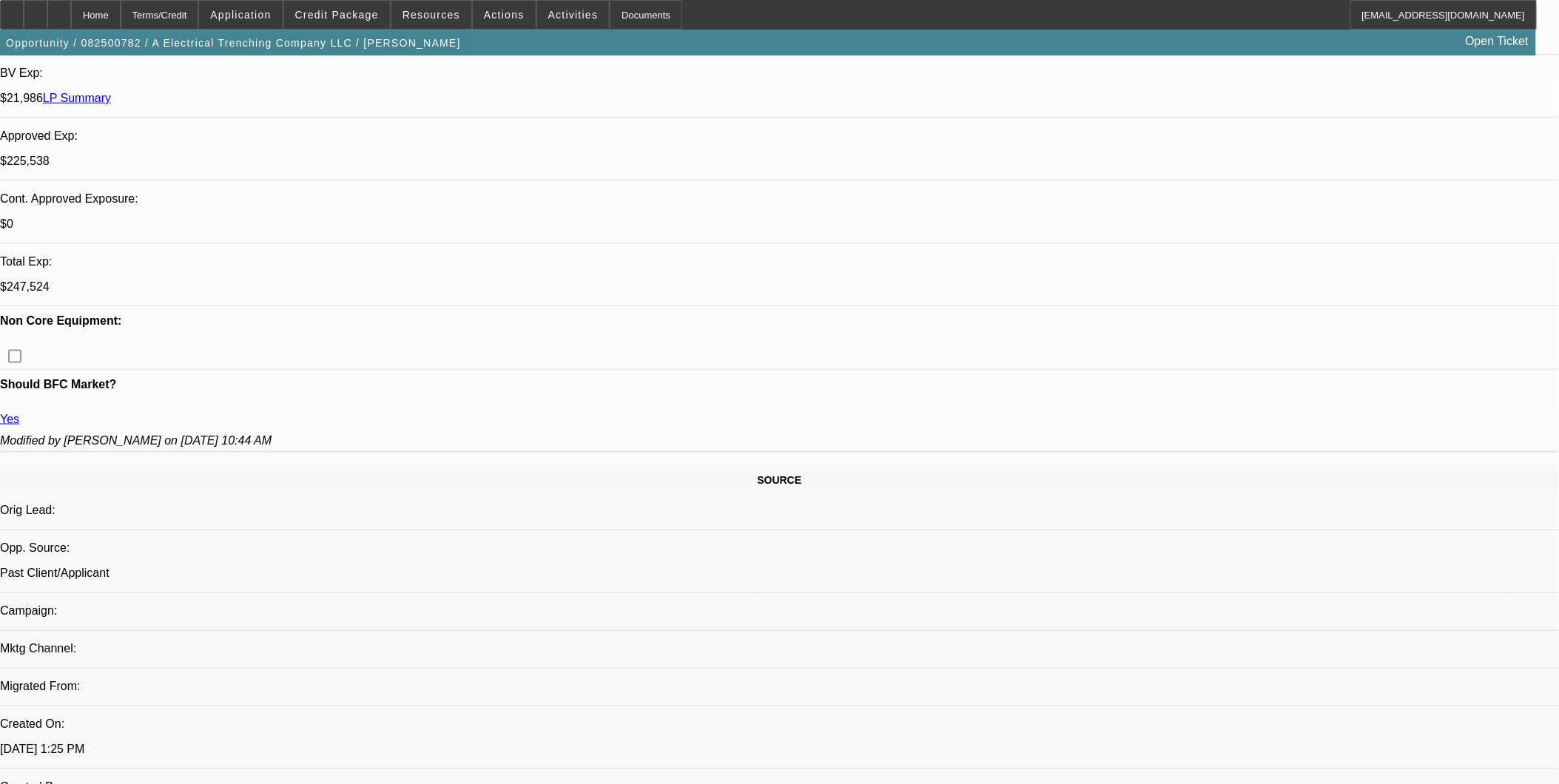
scroll to position [492, 0]
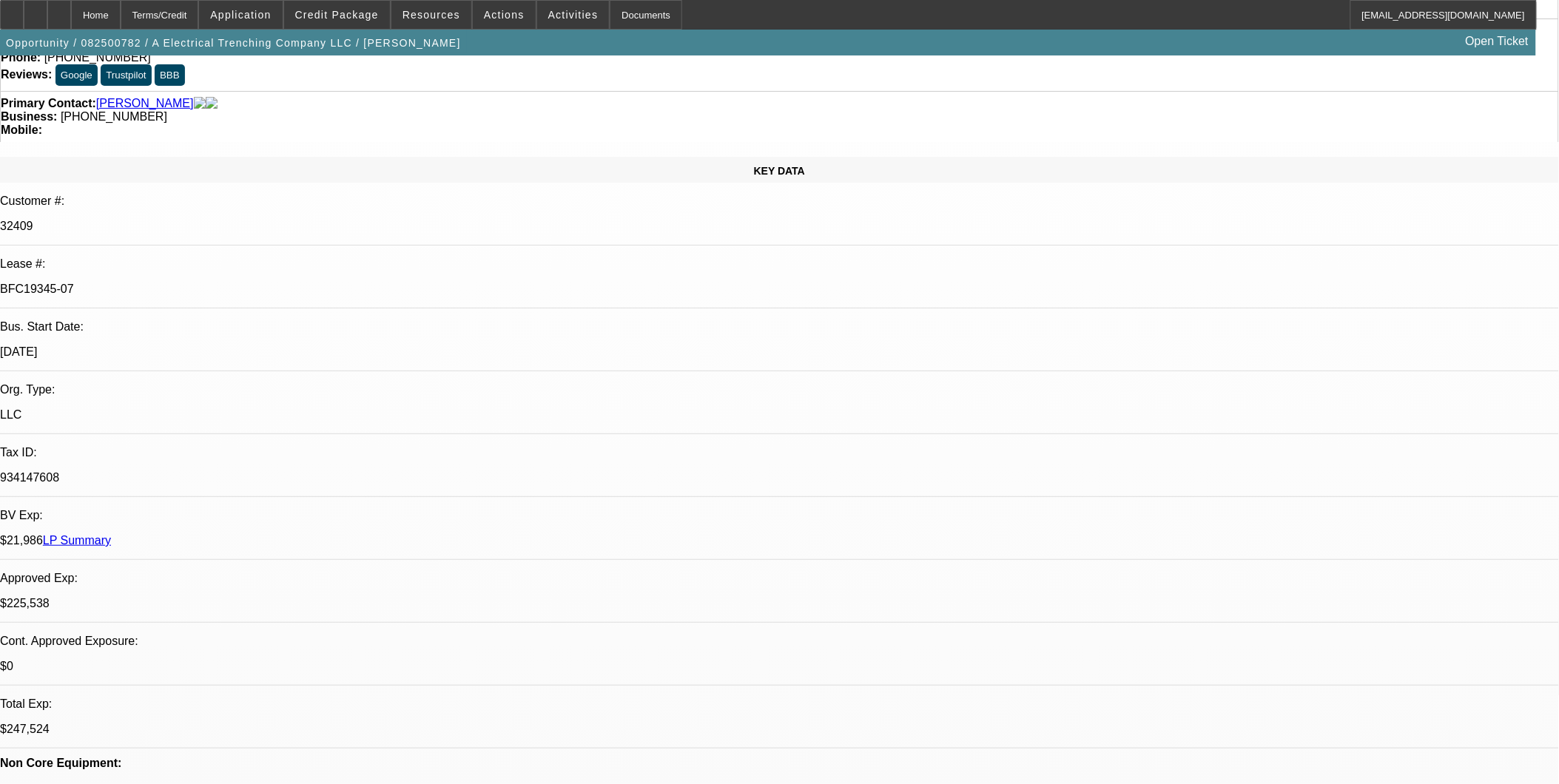
scroll to position [411, 0]
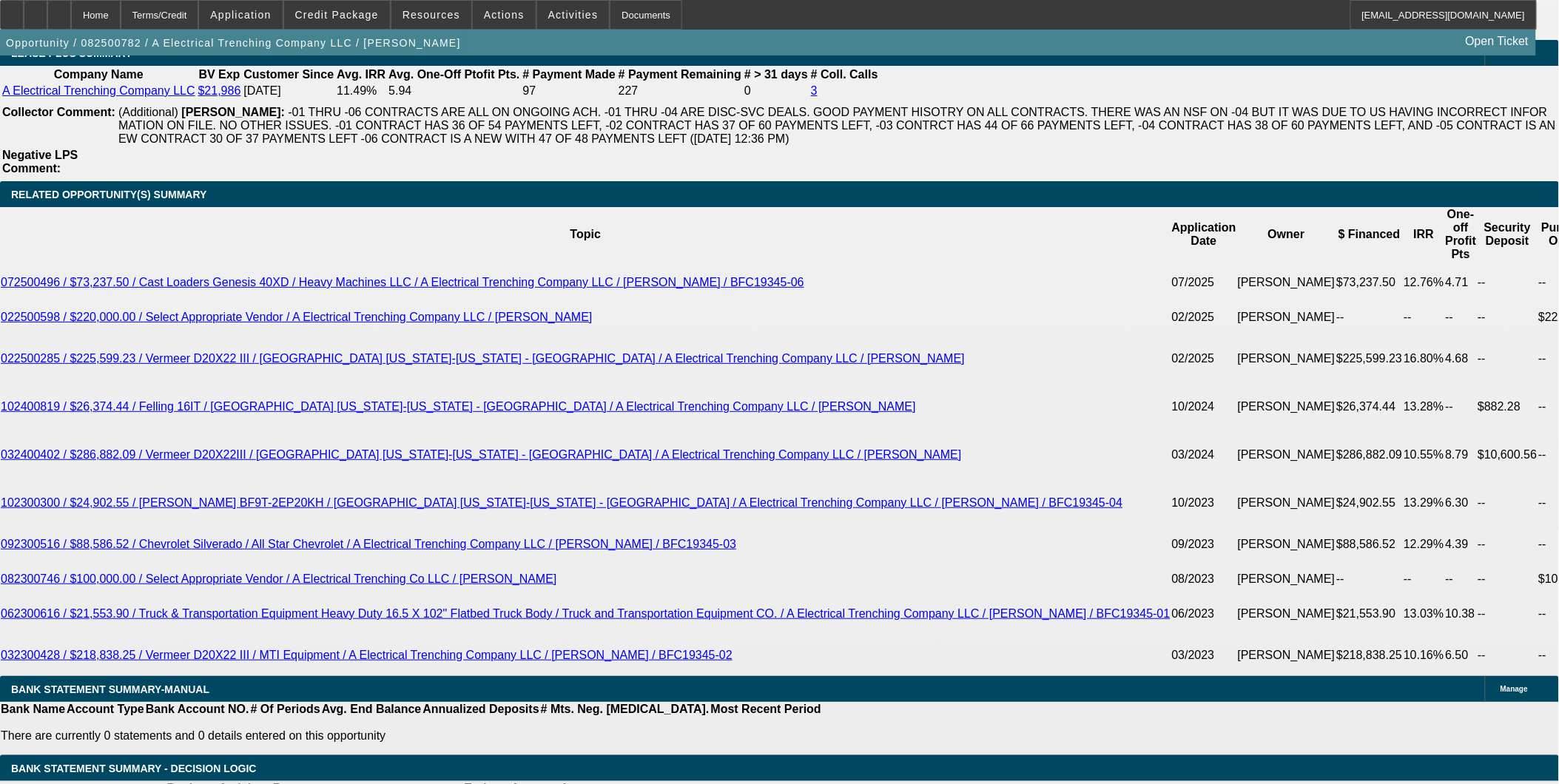
scroll to position [2630, 0]
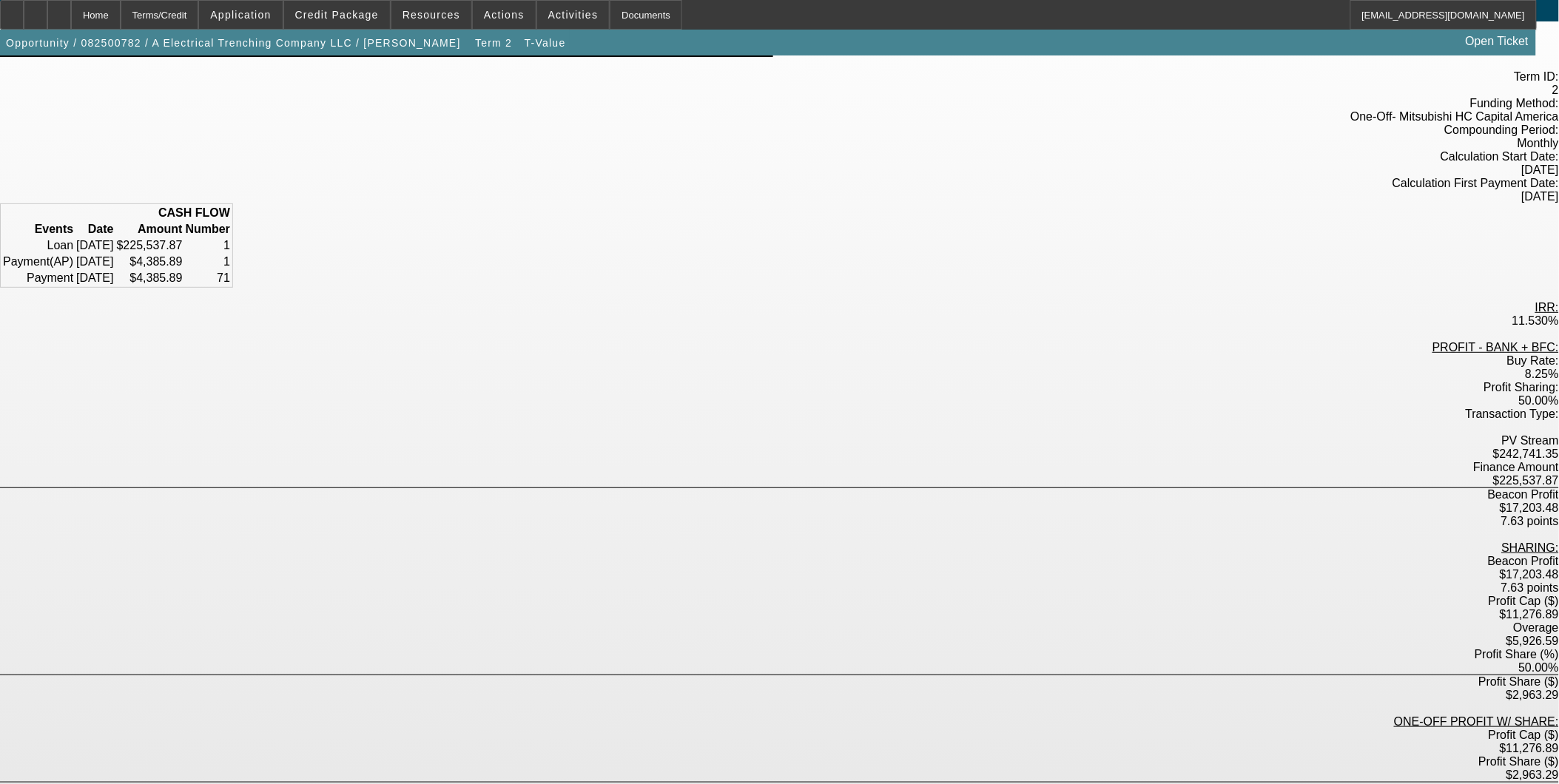
scroll to position [118, 0]
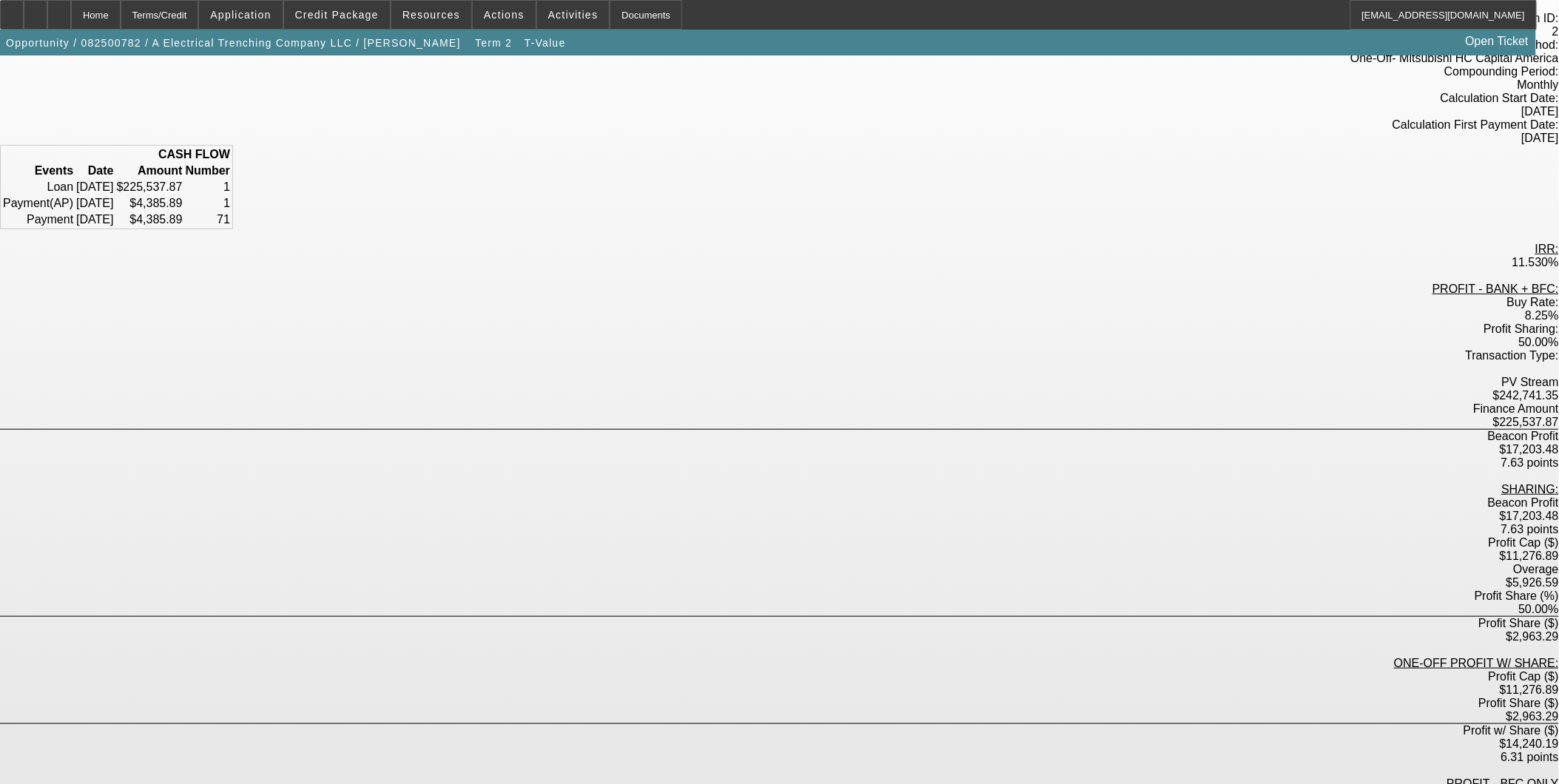
click at [1024, 563] on div "Overage $5,926.59" at bounding box center [780, 576] width 1559 height 27
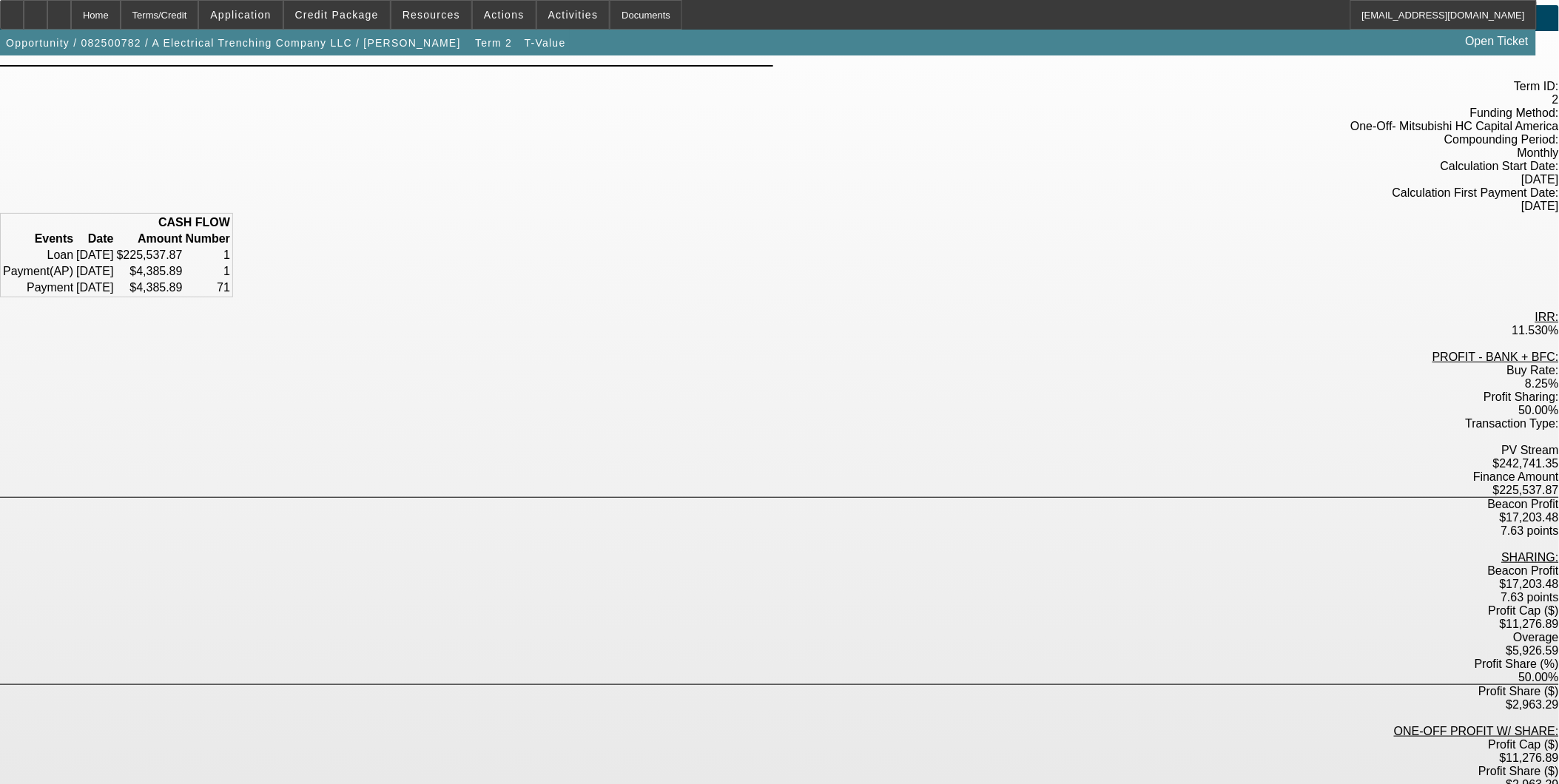
scroll to position [0, 0]
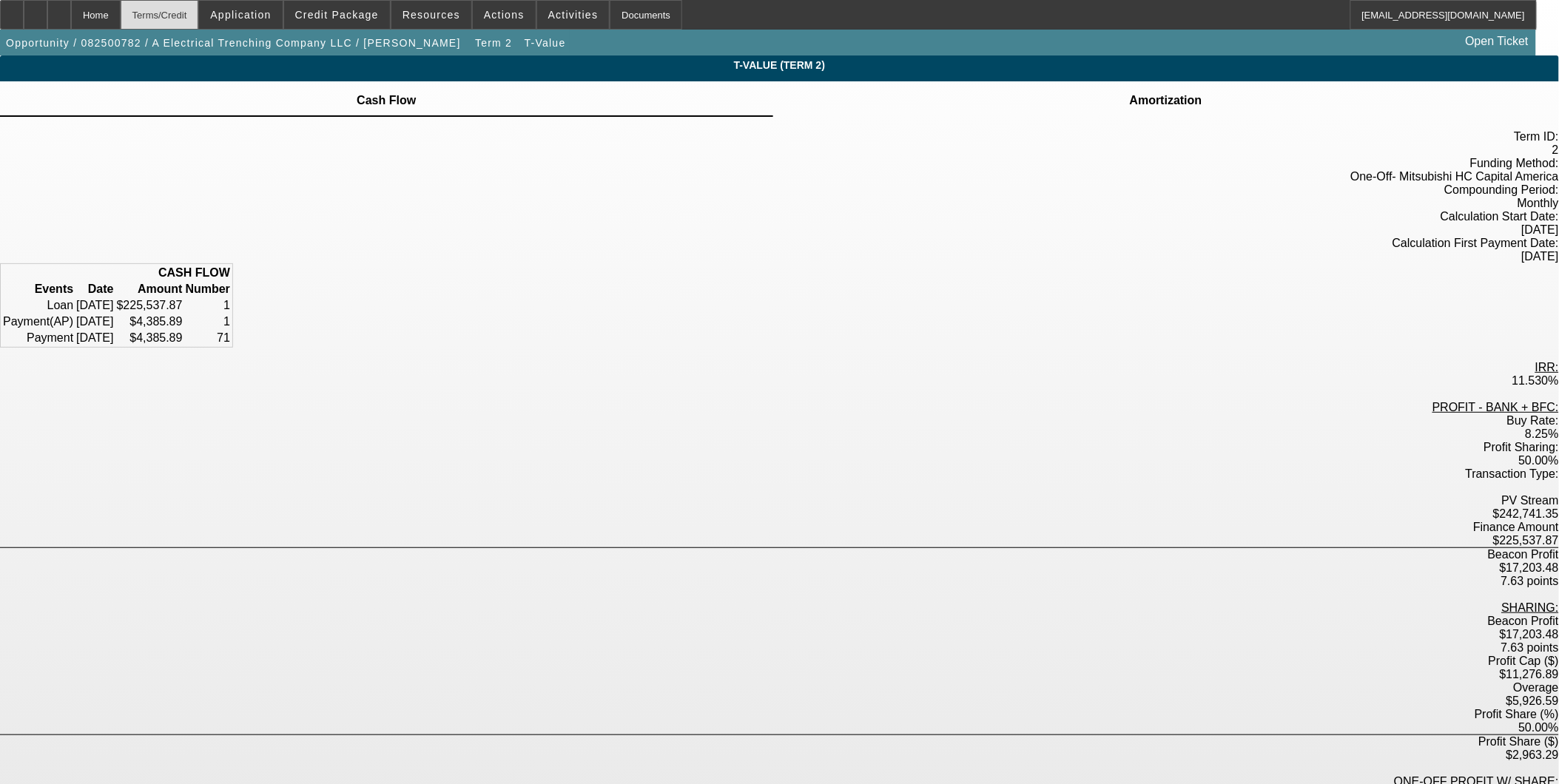
click at [179, 11] on div "Terms/Credit" at bounding box center [159, 15] width 78 height 30
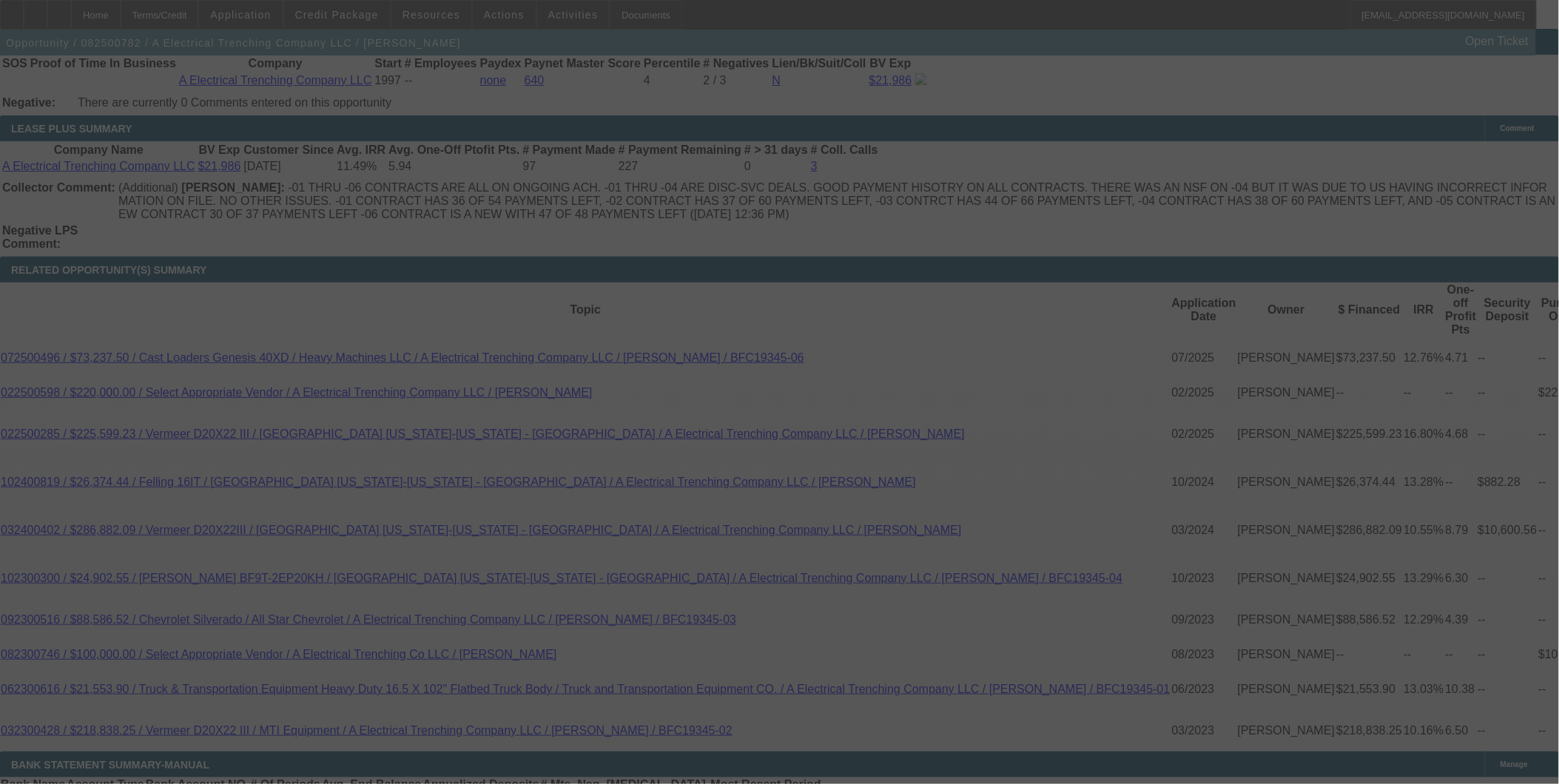
scroll to position [2554, 0]
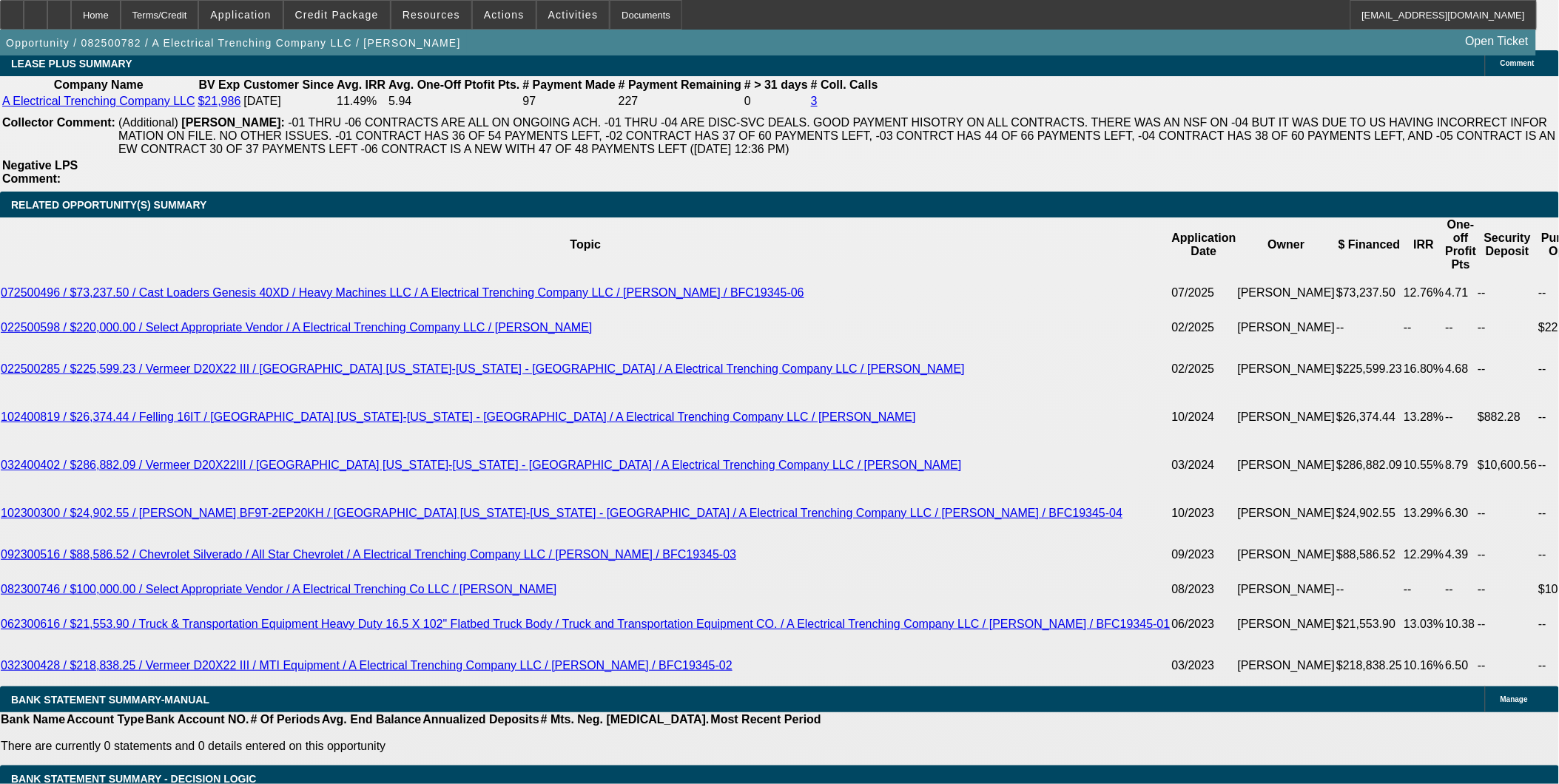
select select "0"
select select "3"
select select "0"
select select "6"
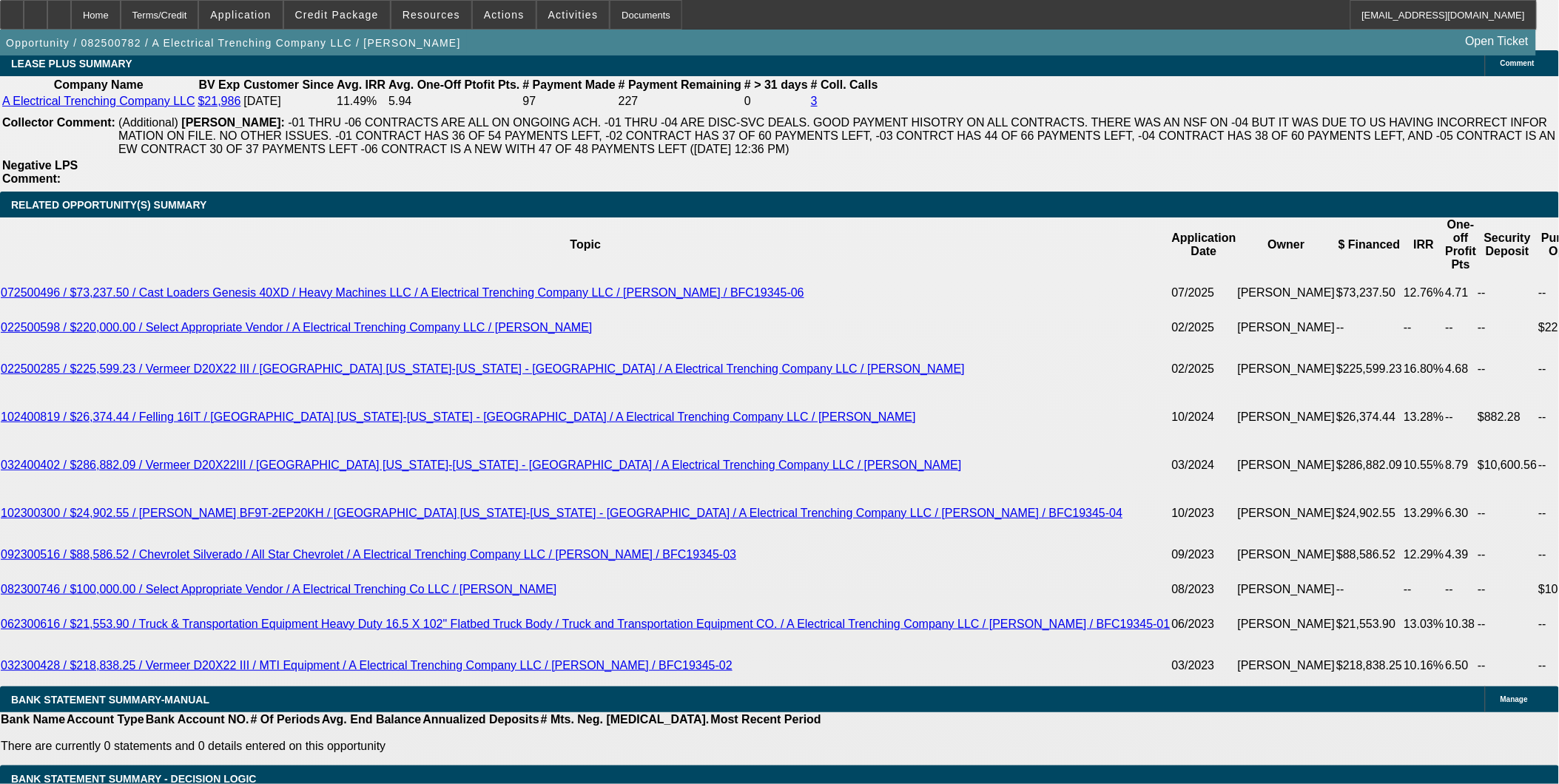
select select "0"
select select "3"
select select "0"
select select "6"
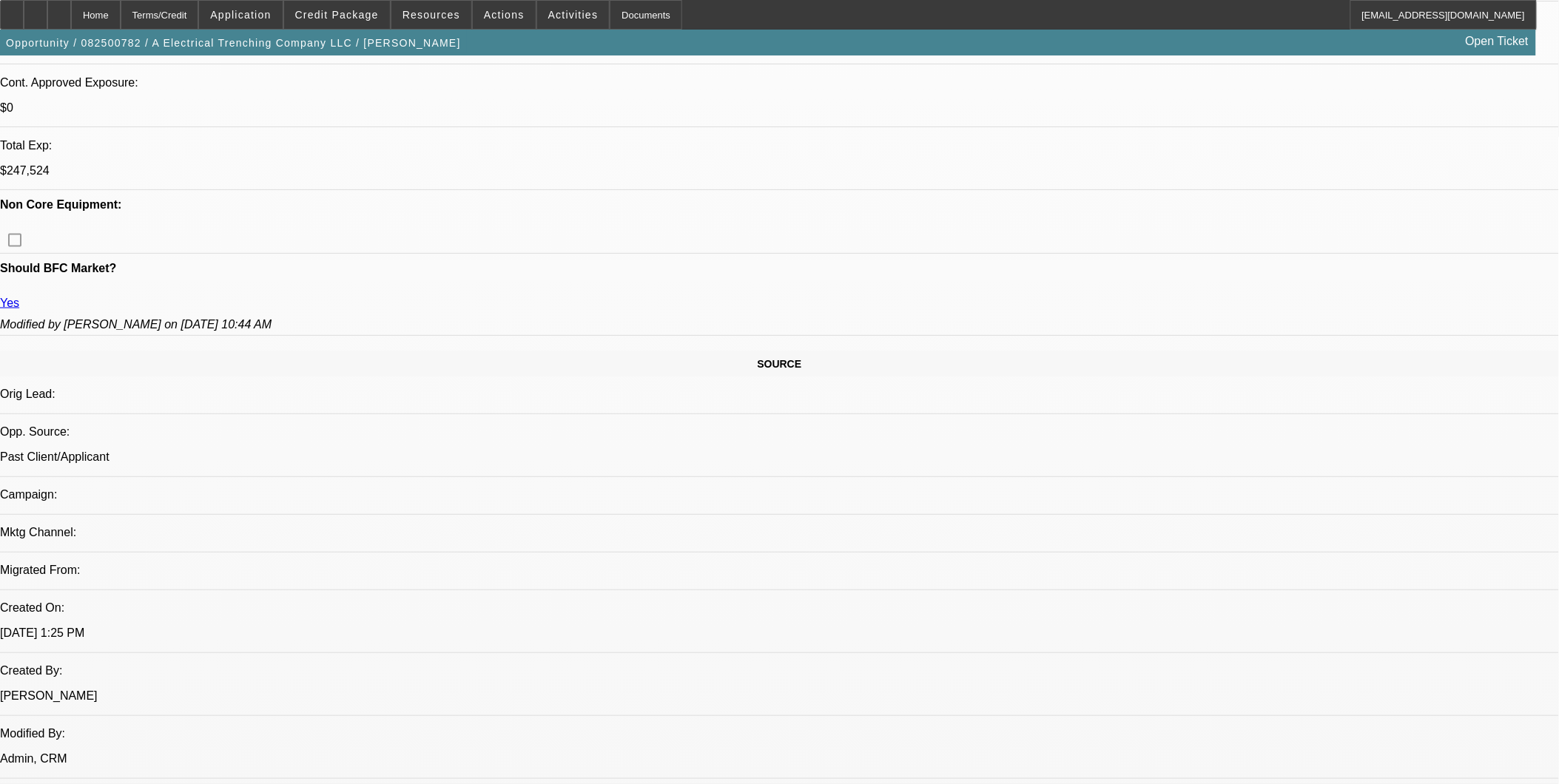
scroll to position [657, 0]
